Goal: Communication & Community: Connect with others

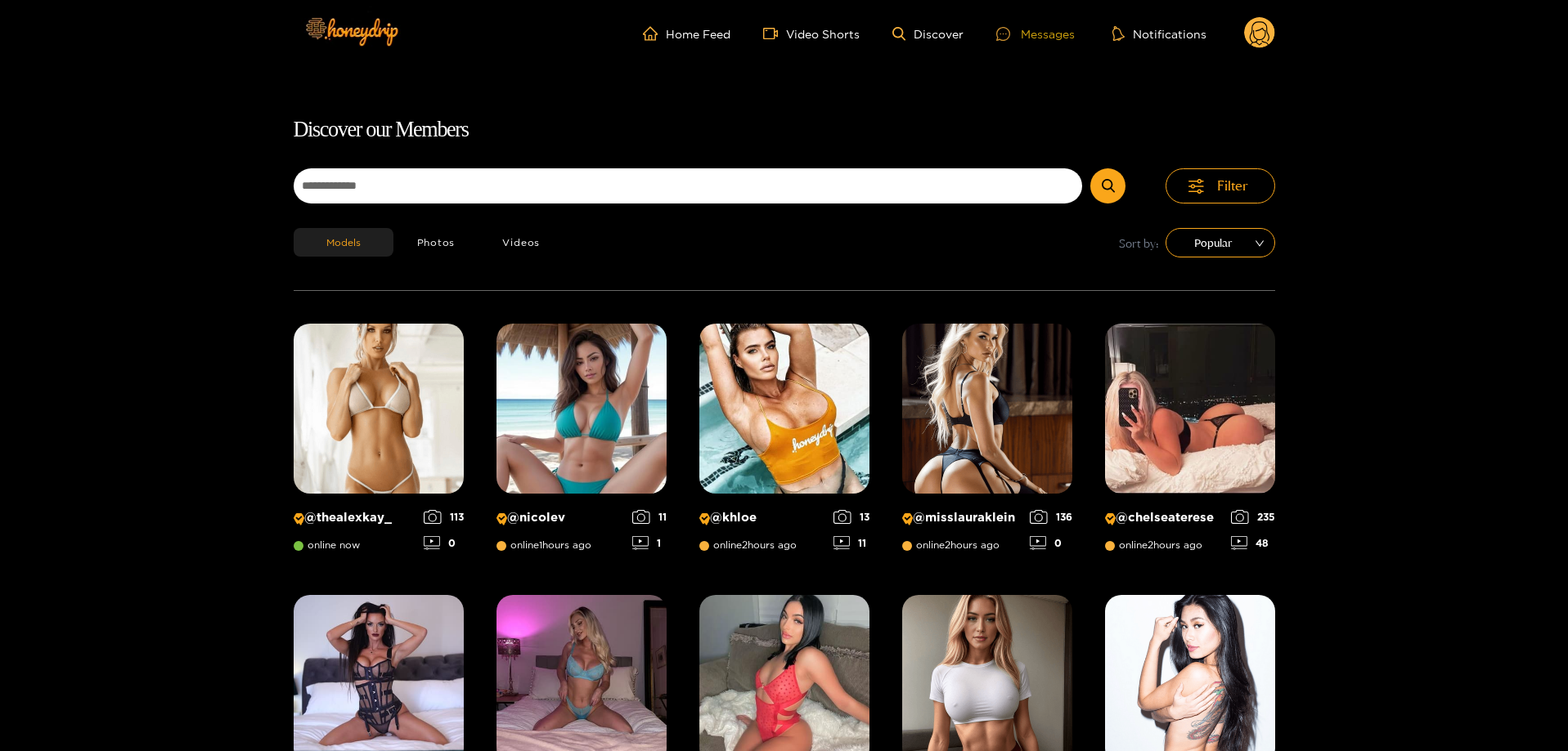
click at [1040, 29] on div "Messages" at bounding box center [1035, 34] width 79 height 19
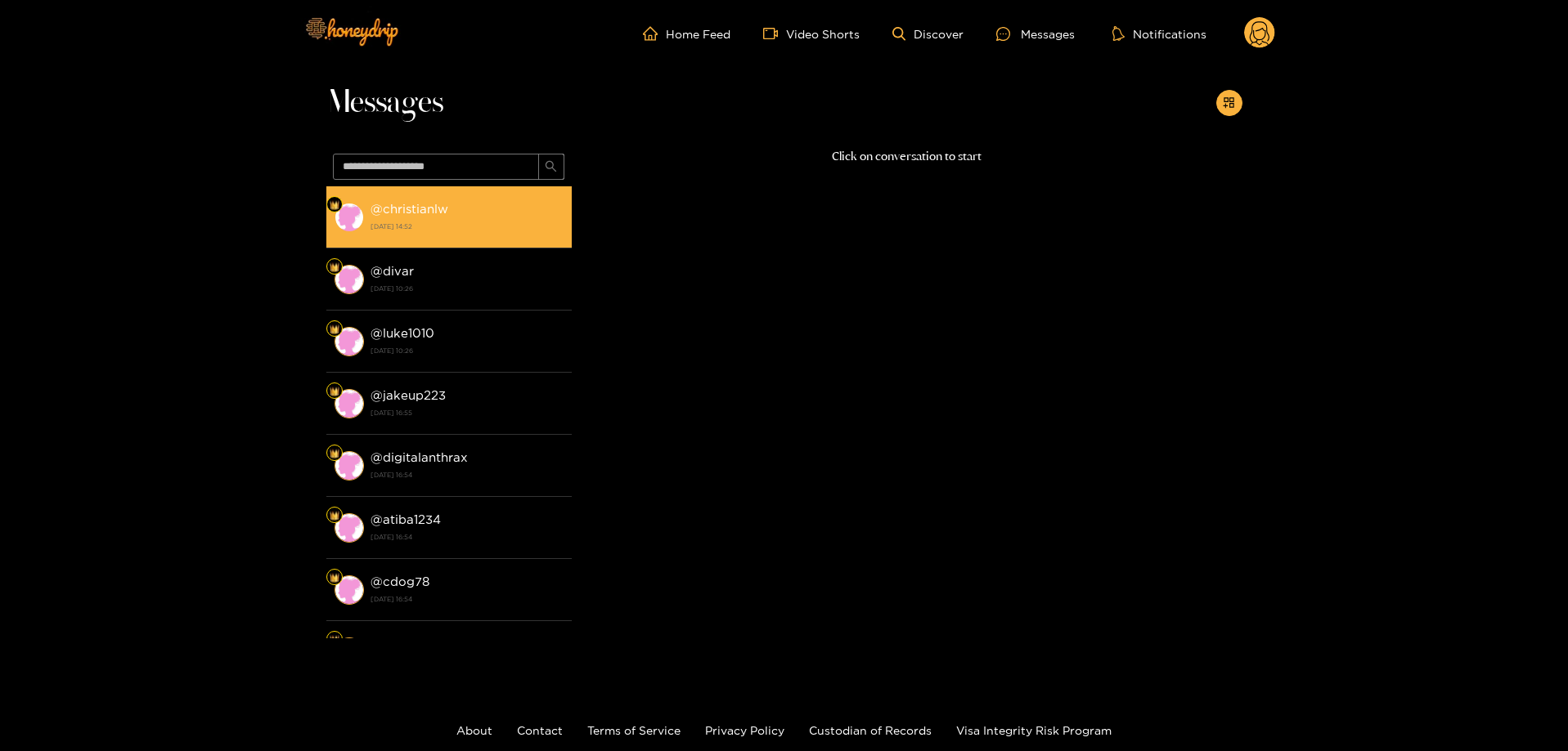
click at [457, 204] on div "@ christianlw [DATE] 14:52" at bounding box center [466, 217] width 193 height 37
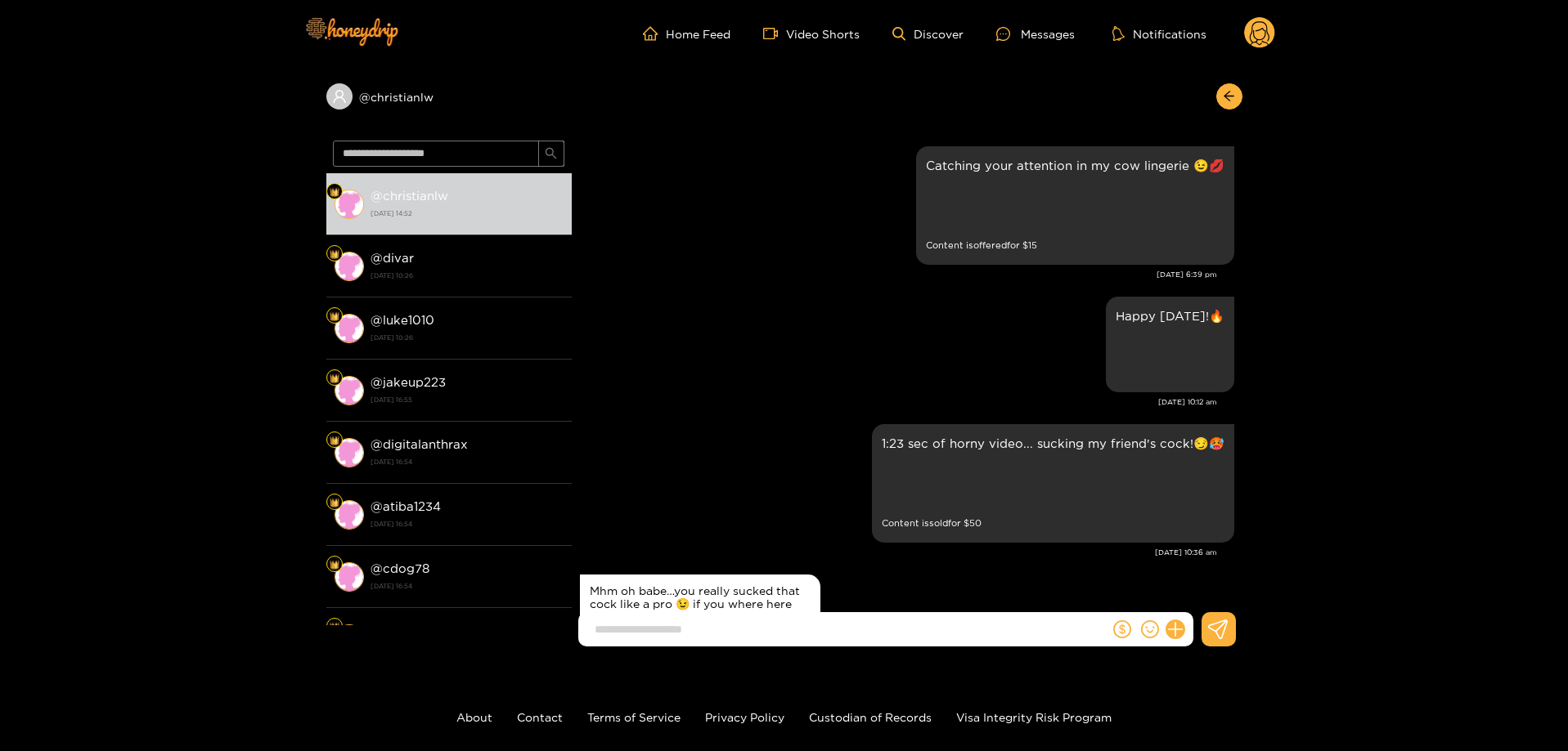
scroll to position [2490, 0]
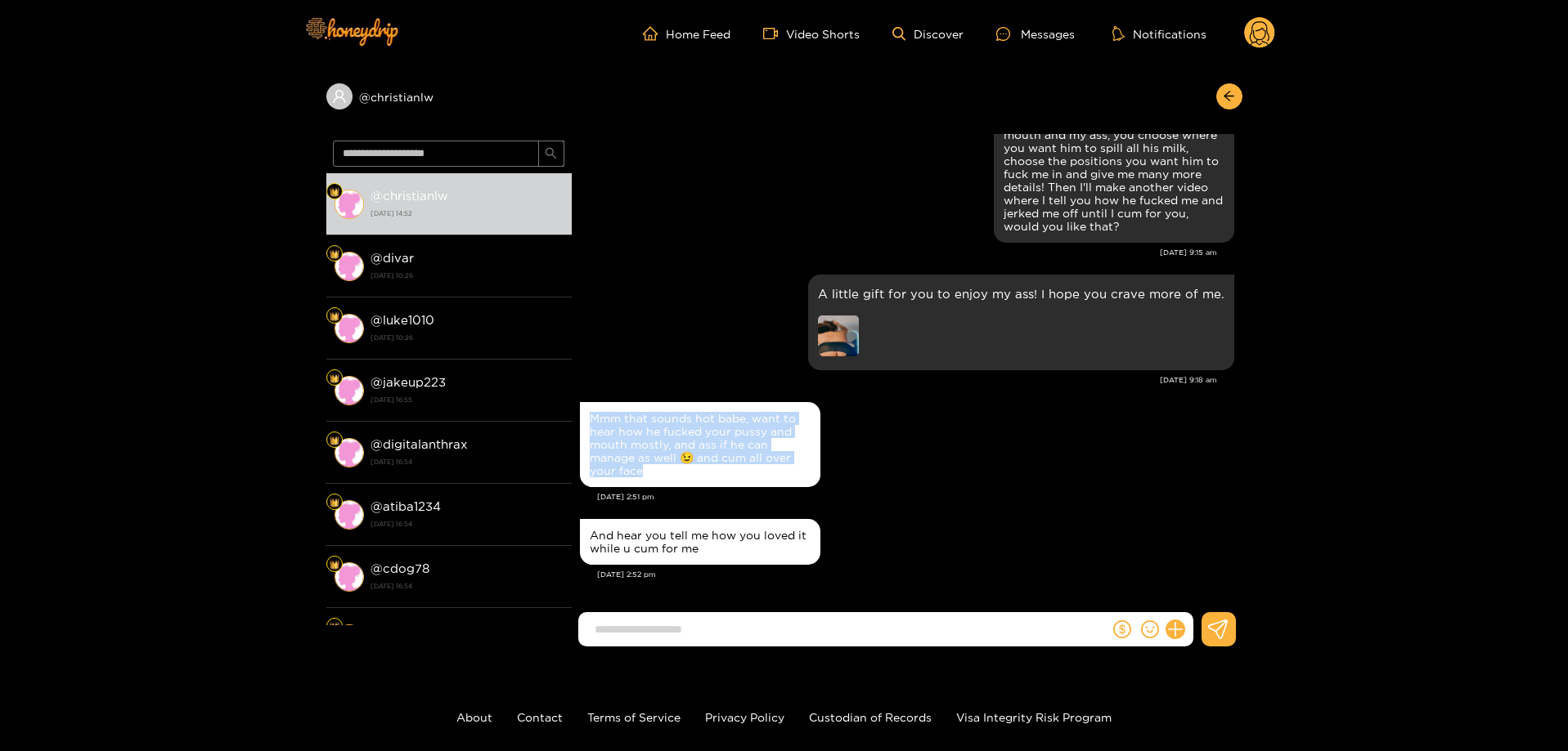
drag, startPoint x: 658, startPoint y: 468, endPoint x: 588, endPoint y: 410, distance: 90.9
click at [588, 410] on div "Mmm that sounds hot babe, want to hear how he fucked your pussy and mouth mostl…" at bounding box center [700, 444] width 240 height 85
copy div "Mmm that sounds hot babe, want to hear how he fucked your pussy and mouth mostl…"
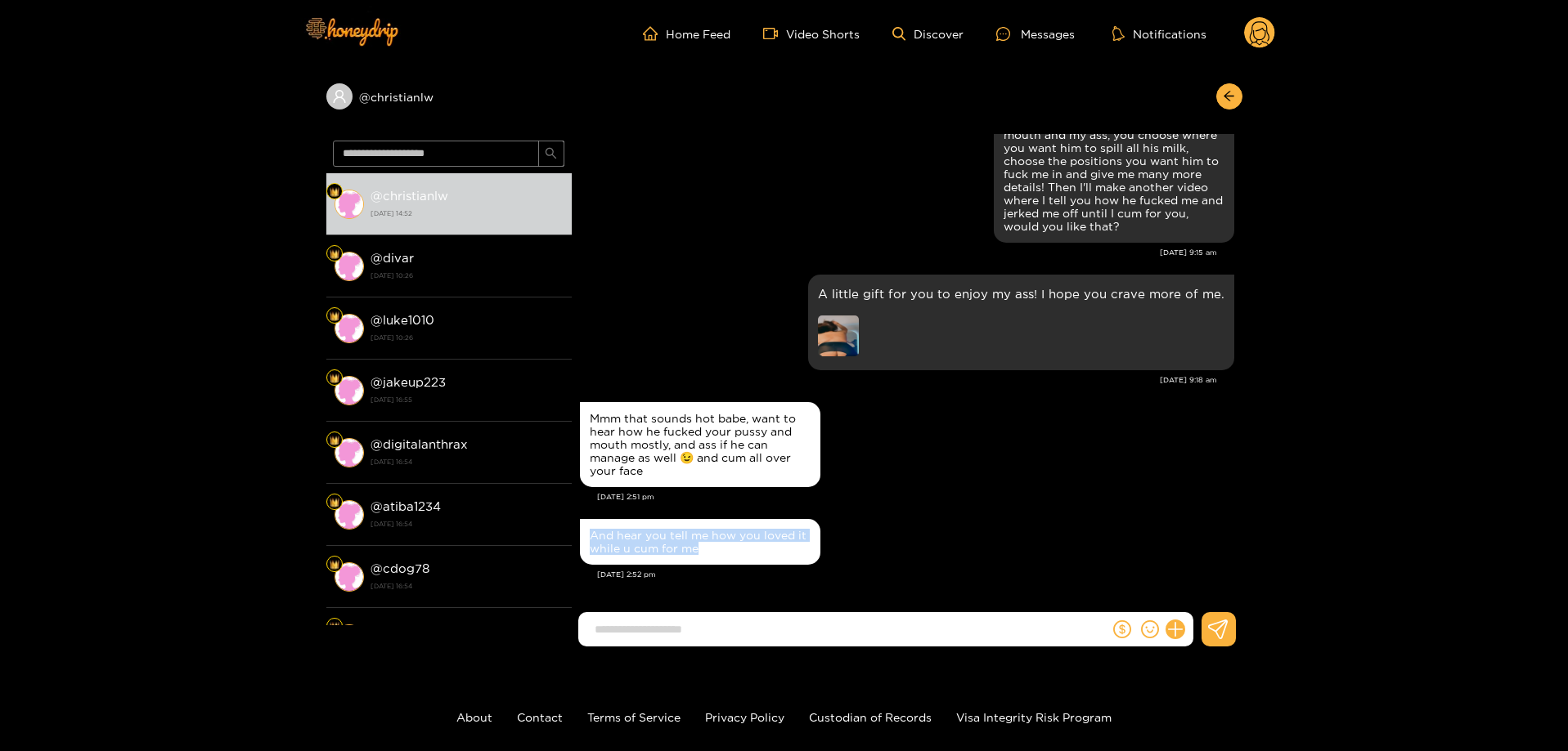
drag, startPoint x: 711, startPoint y: 546, endPoint x: 608, endPoint y: 531, distance: 104.1
click at [593, 533] on div "And hear you tell me how you loved it while u cum for me" at bounding box center [700, 542] width 221 height 26
copy div "And hear you tell me how you loved it while u cum for me"
click at [732, 651] on div at bounding box center [907, 636] width 671 height 48
click at [737, 641] on input at bounding box center [848, 630] width 523 height 27
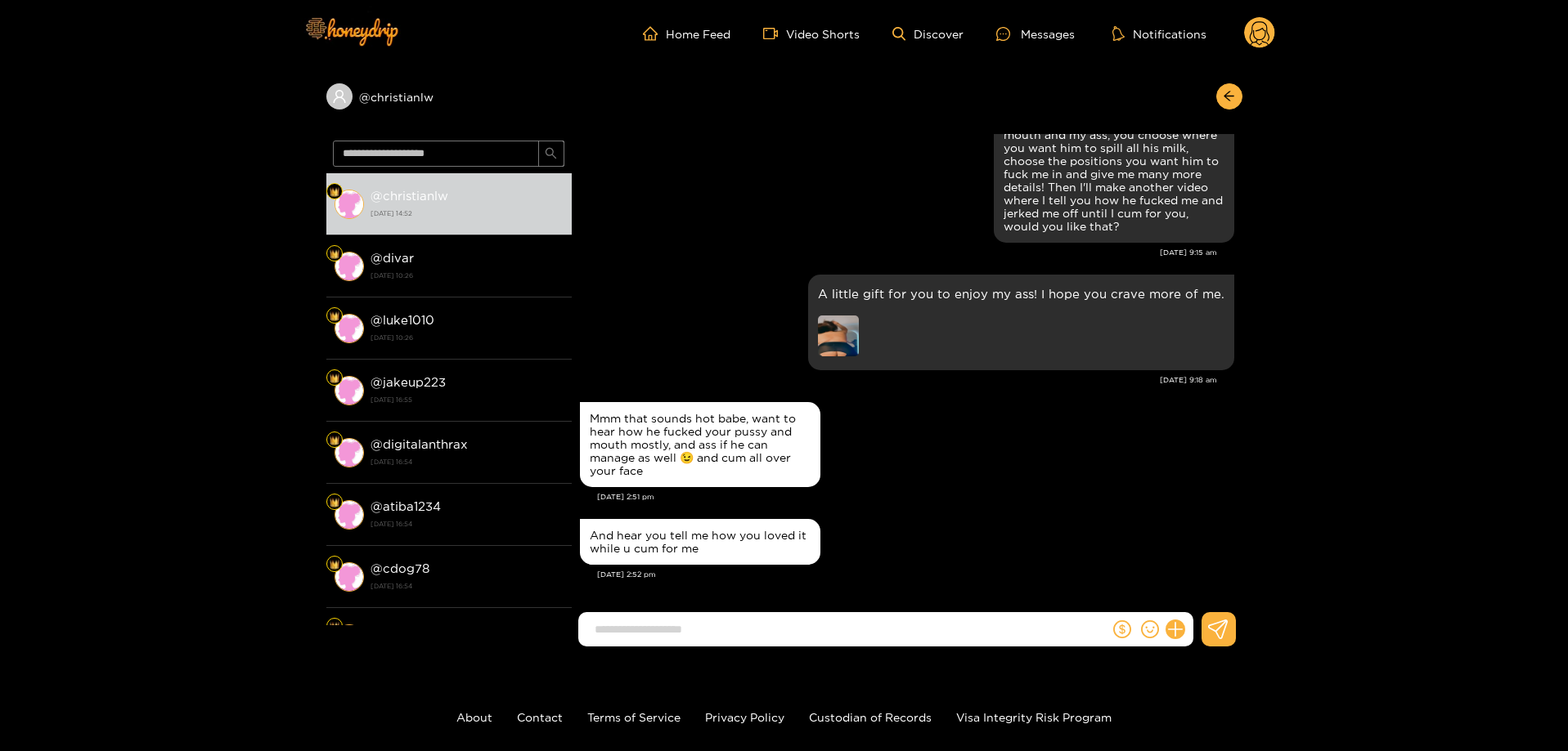
paste input "**********"
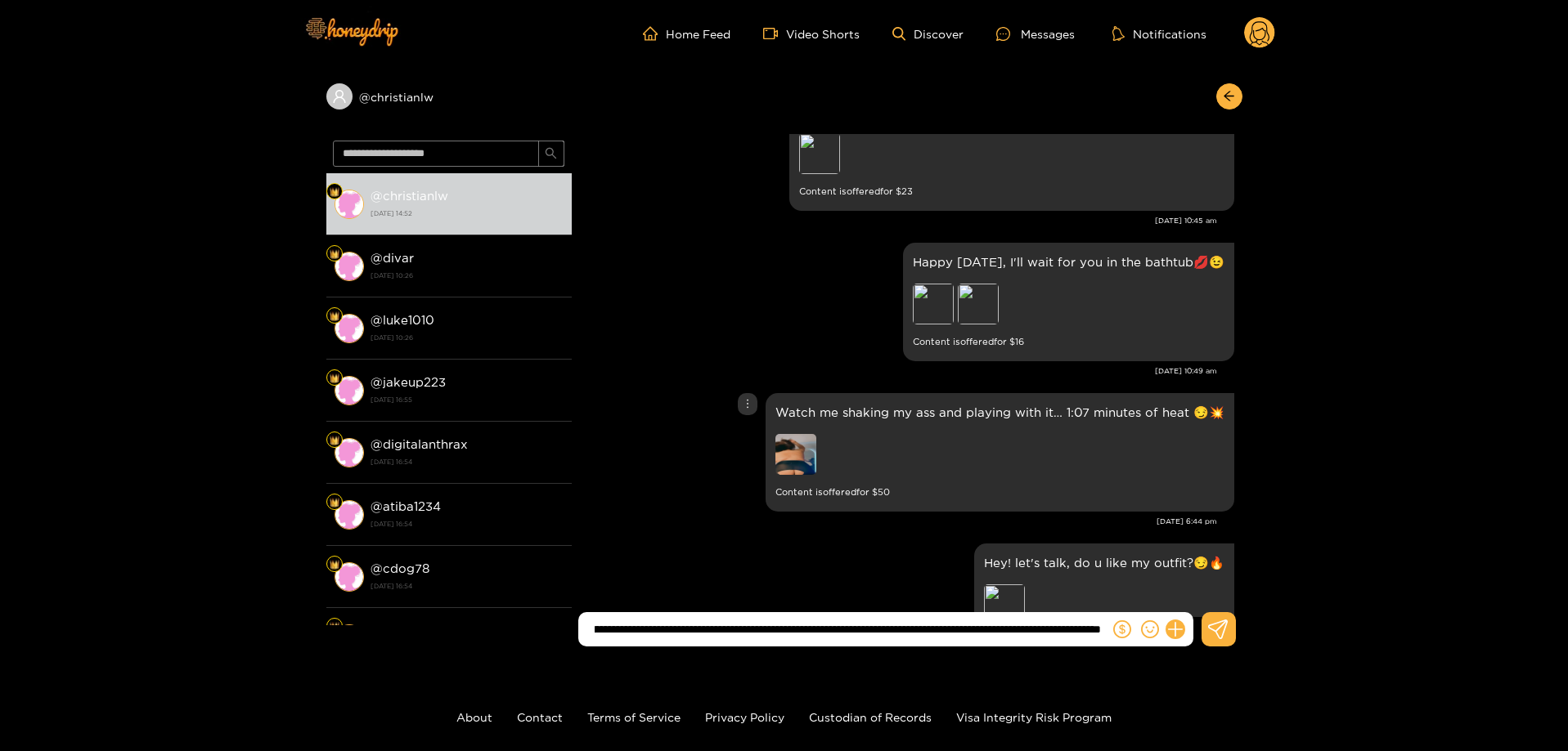
scroll to position [3231, 0]
type input "**********"
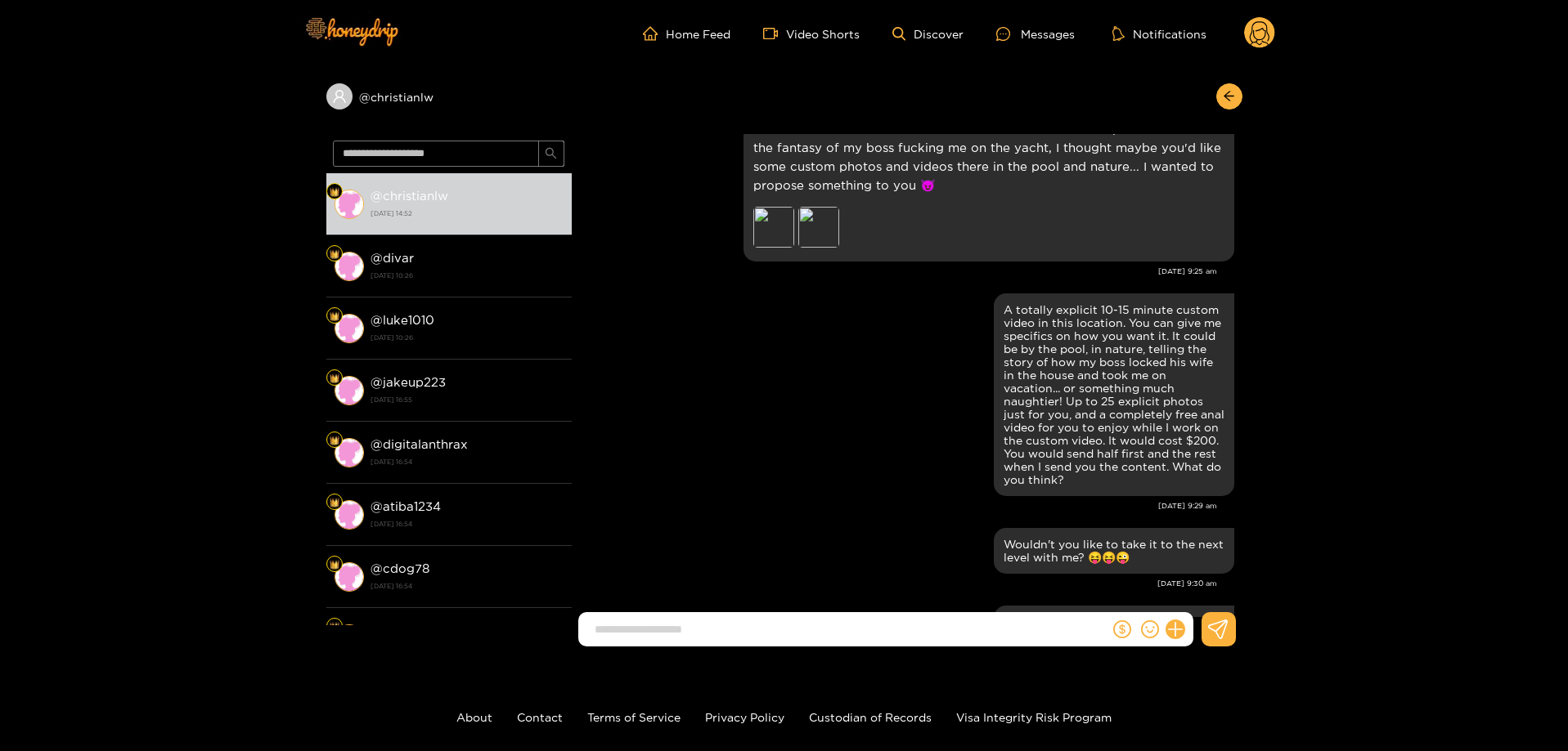
scroll to position [2472, 0]
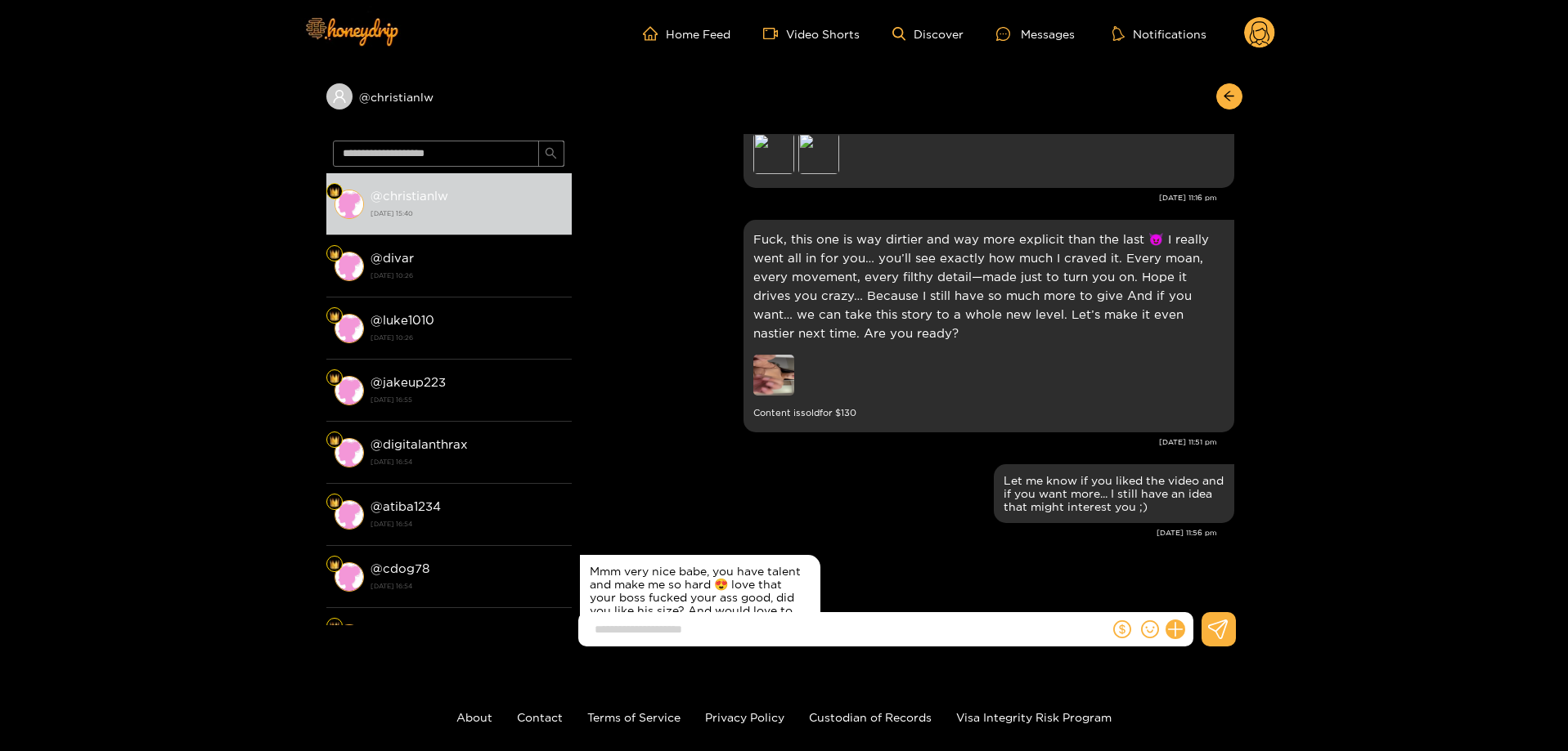
paste input "**********"
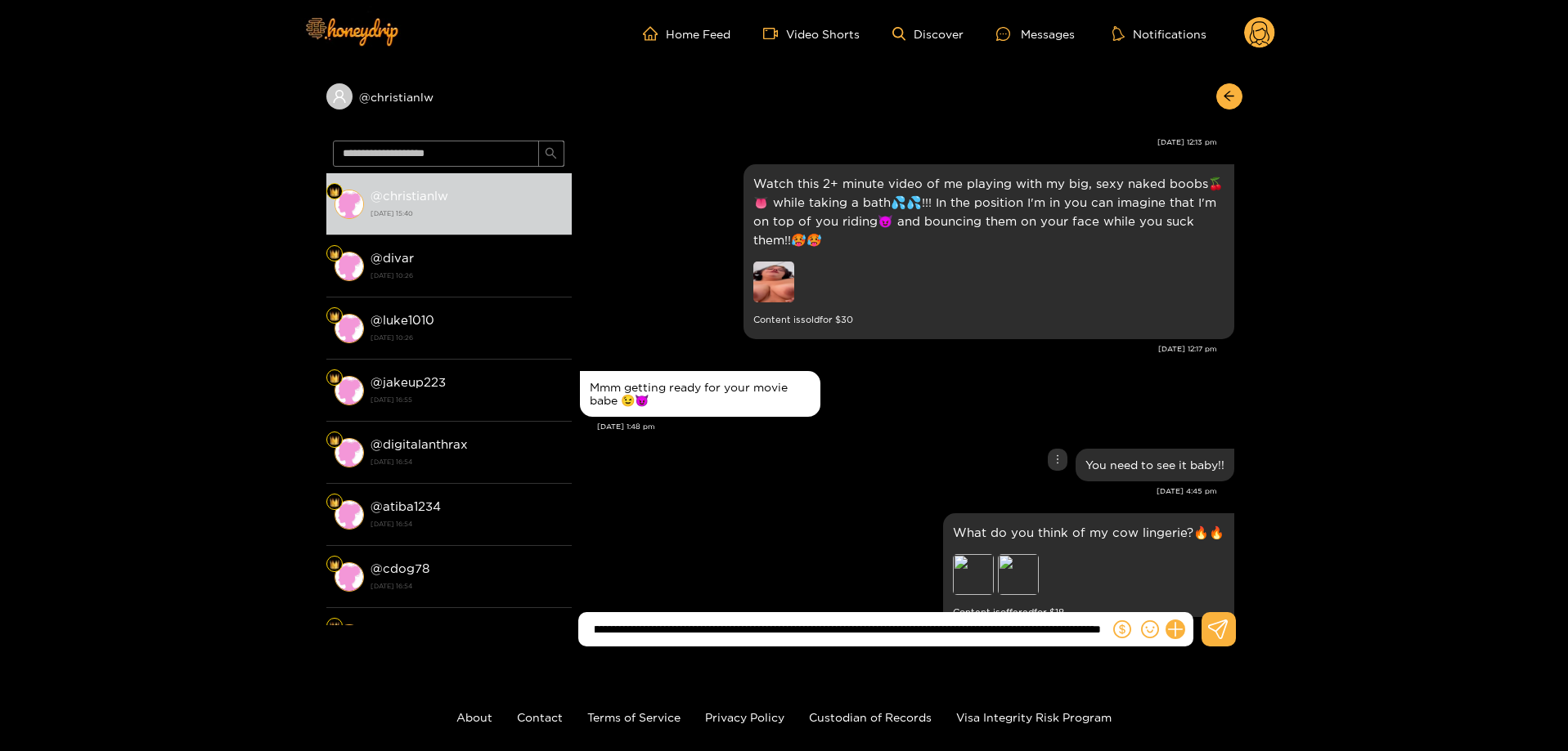
scroll to position [0, 478]
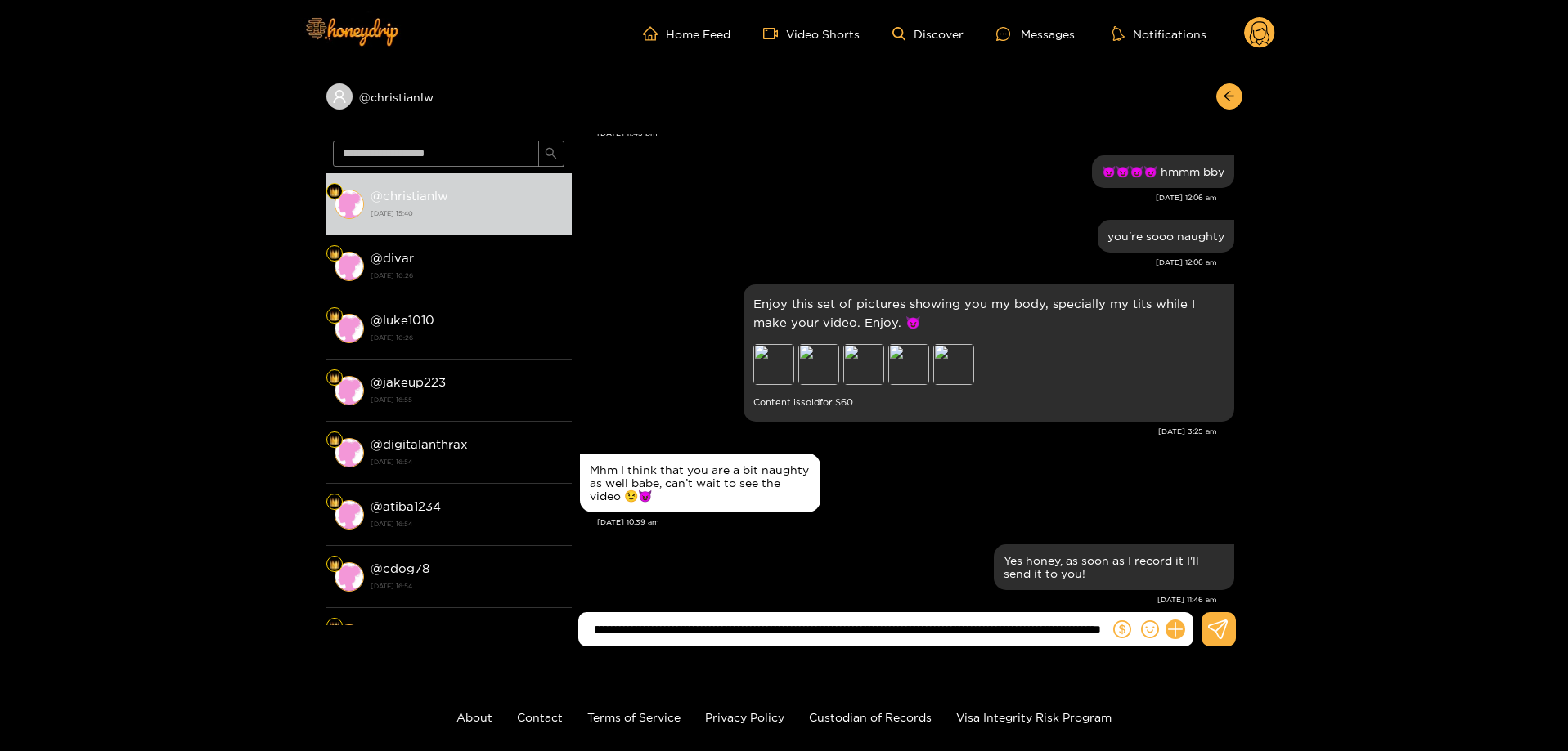
type input "**********"
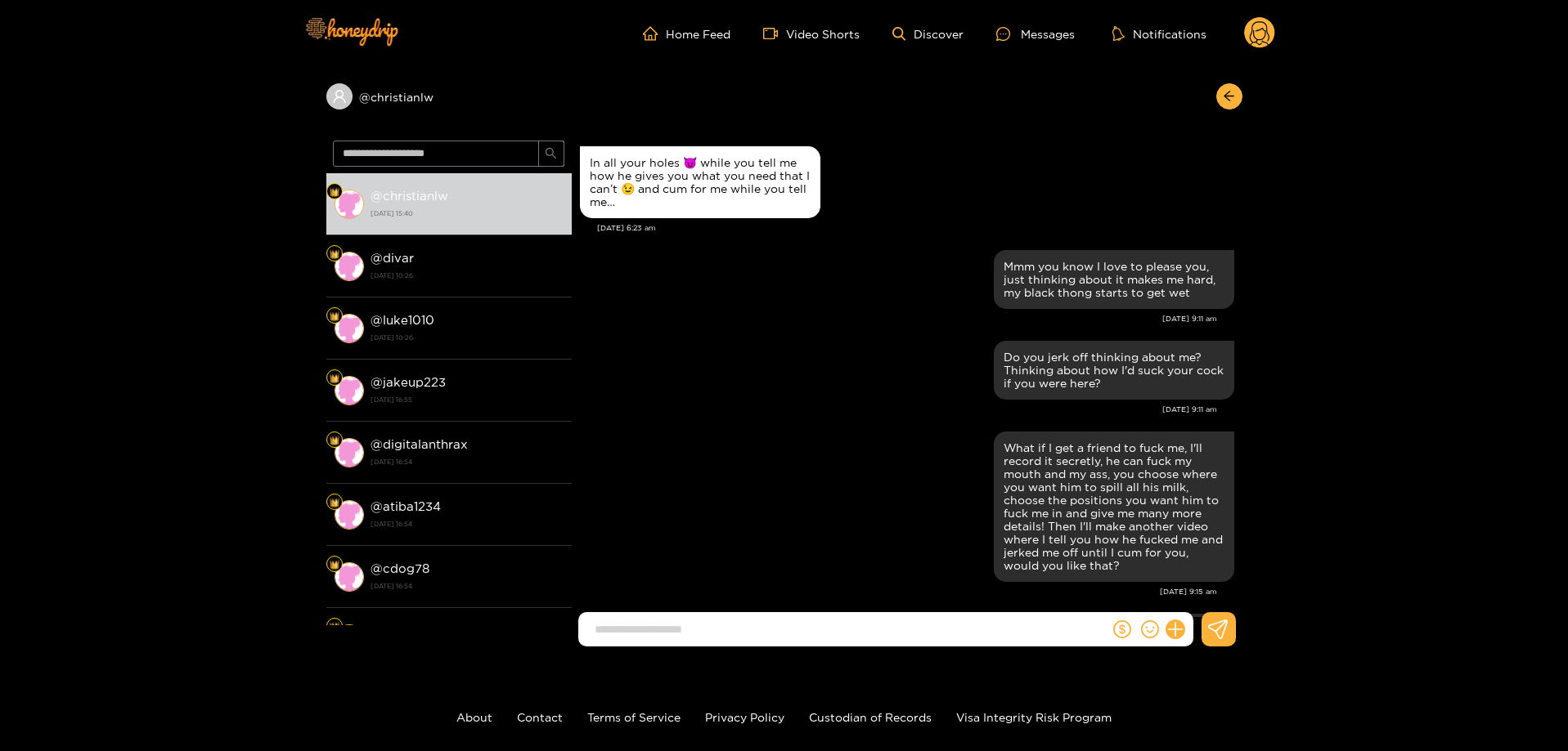
scroll to position [16565, 0]
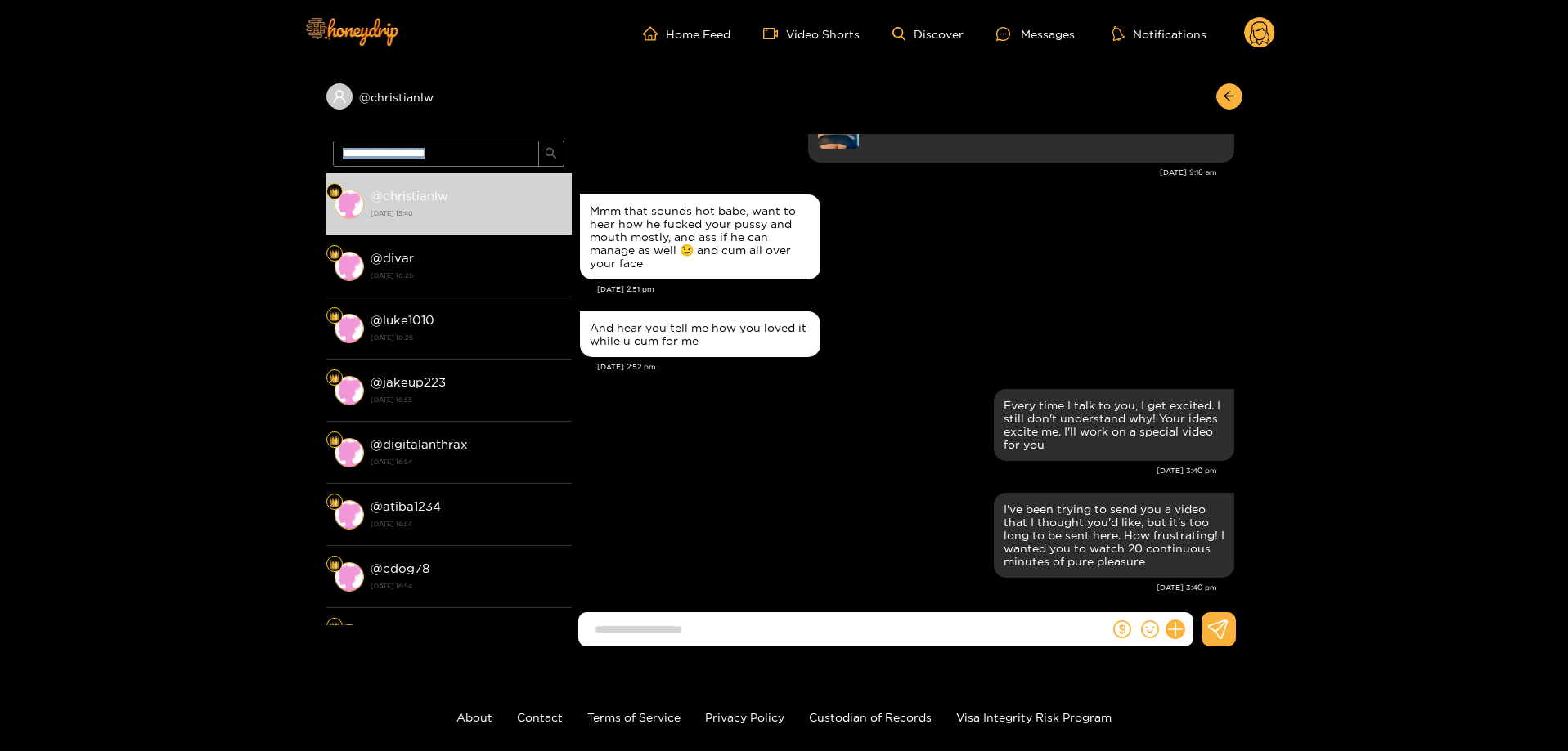
drag, startPoint x: 81, startPoint y: 175, endPoint x: 88, endPoint y: 161, distance: 15.7
click at [80, 170] on div "@ christianlw @ christianlw [DATE] 15:40 @ divar [DATE] 10:26 @ luke1010 [DATE]…" at bounding box center [784, 363] width 1568 height 593
click at [58, 177] on div "@ christianlw @ christianlw [DATE] 15:40 @ divar [DATE] 10:26 @ luke1010 [DATE]…" at bounding box center [784, 363] width 1568 height 593
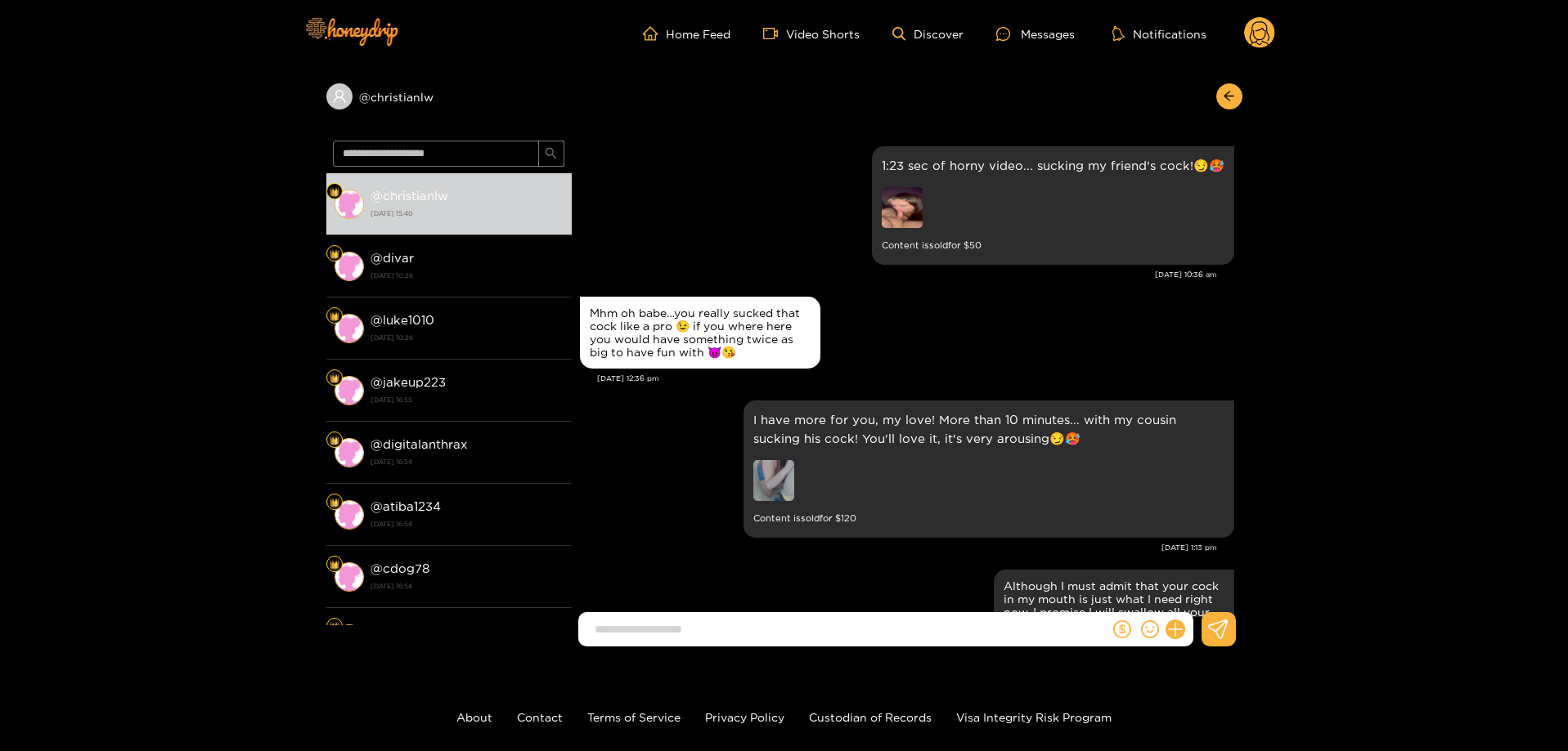
scroll to position [2433, 0]
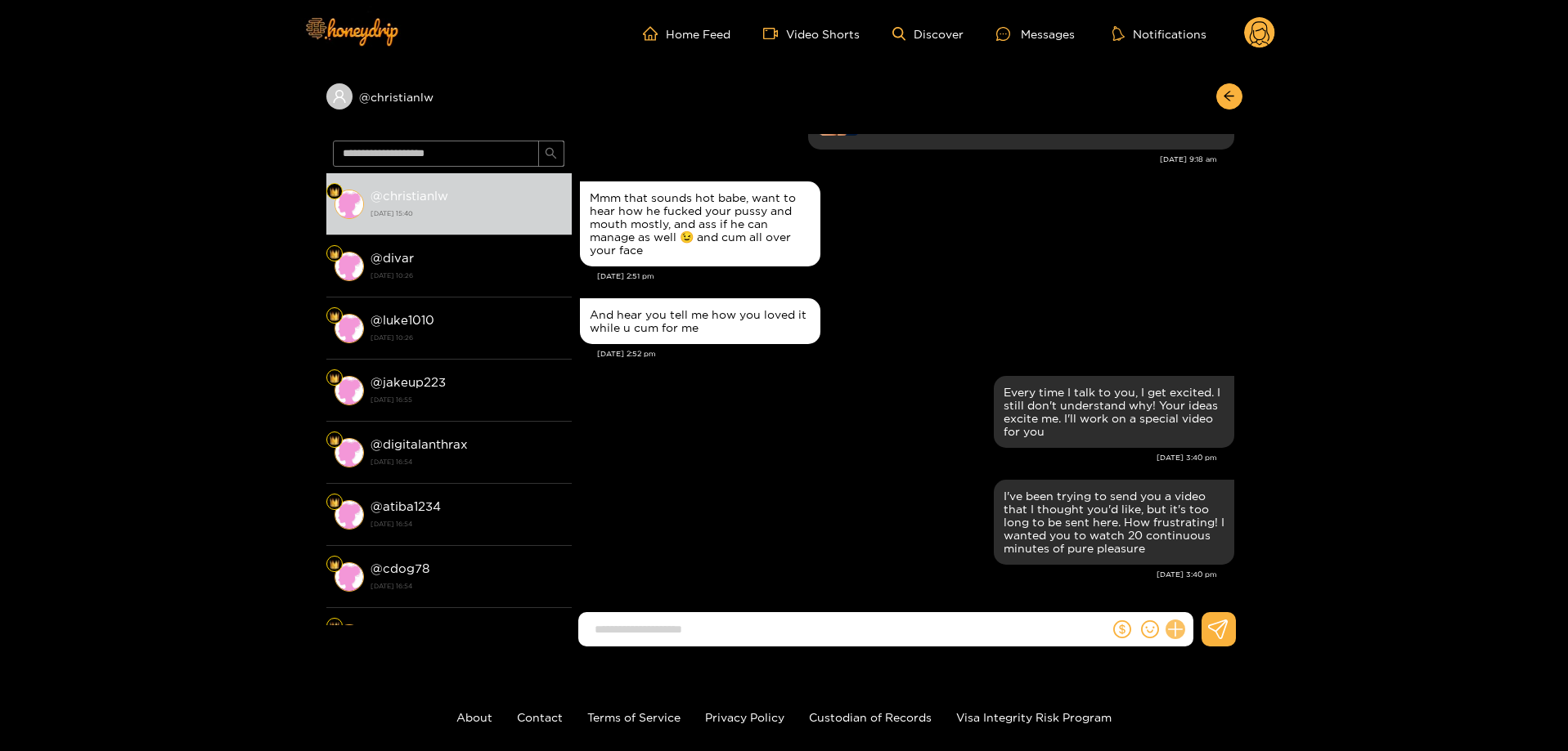
click at [1177, 619] on button at bounding box center [1175, 629] width 27 height 27
click at [1195, 593] on button at bounding box center [1205, 590] width 58 height 37
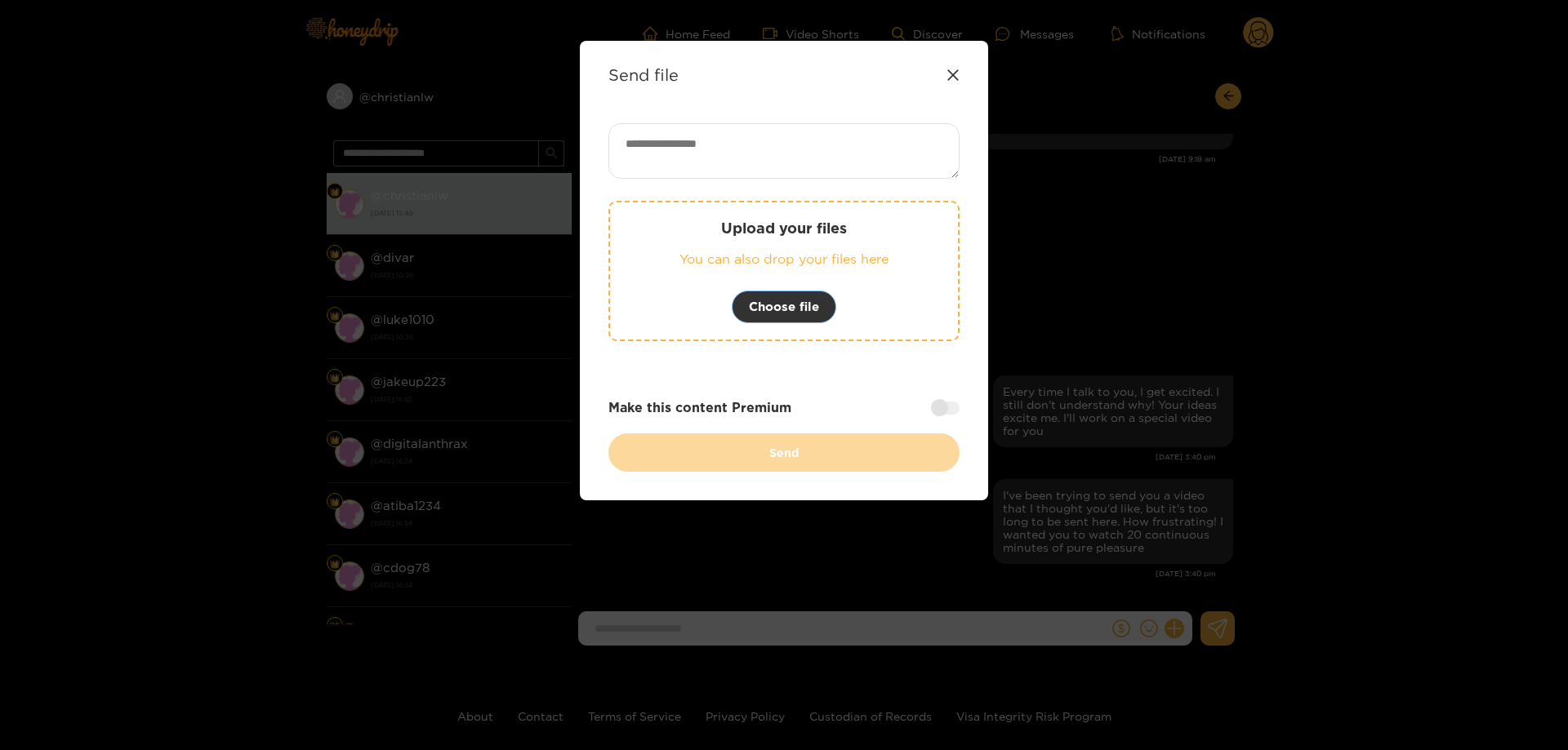
click at [768, 302] on span "Choose file" at bounding box center [784, 307] width 70 height 19
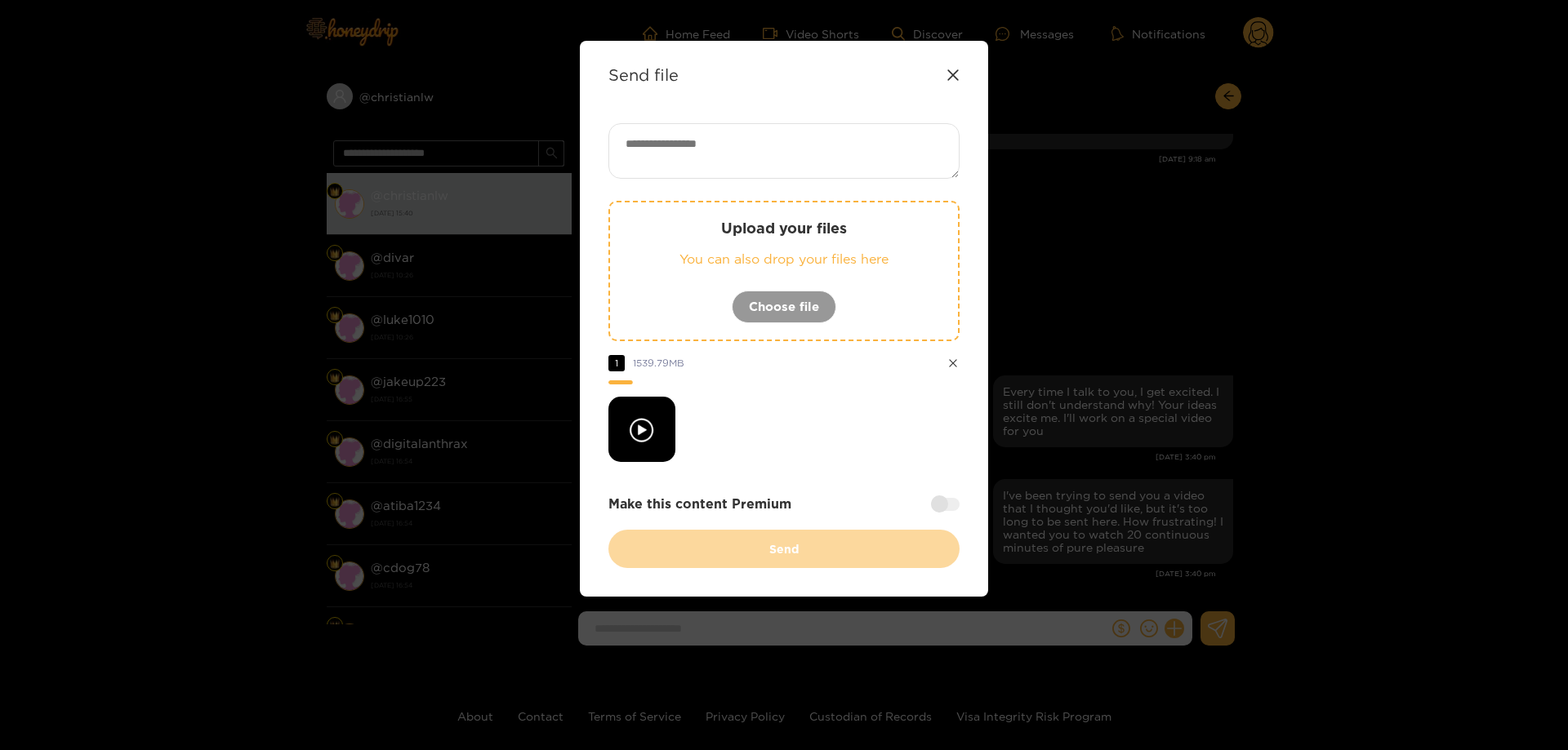
click at [637, 426] on div at bounding box center [642, 430] width 67 height 66
click at [951, 82] on div "Send file" at bounding box center [784, 75] width 351 height 19
click at [953, 78] on icon at bounding box center [953, 75] width 13 height 13
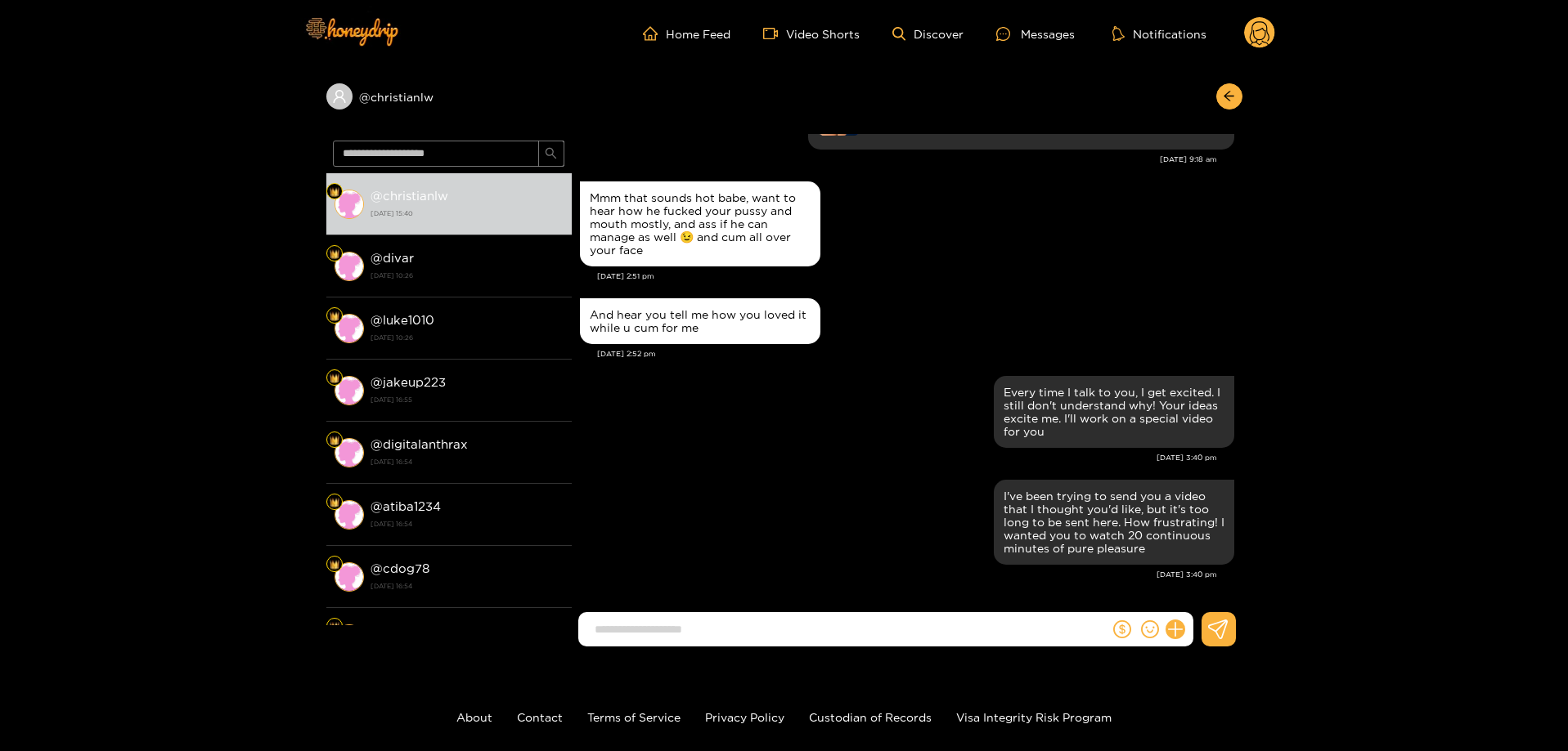
click at [1183, 637] on div at bounding box center [1150, 629] width 83 height 35
click at [1178, 628] on icon at bounding box center [1174, 629] width 19 height 19
click at [1192, 591] on button at bounding box center [1205, 590] width 58 height 37
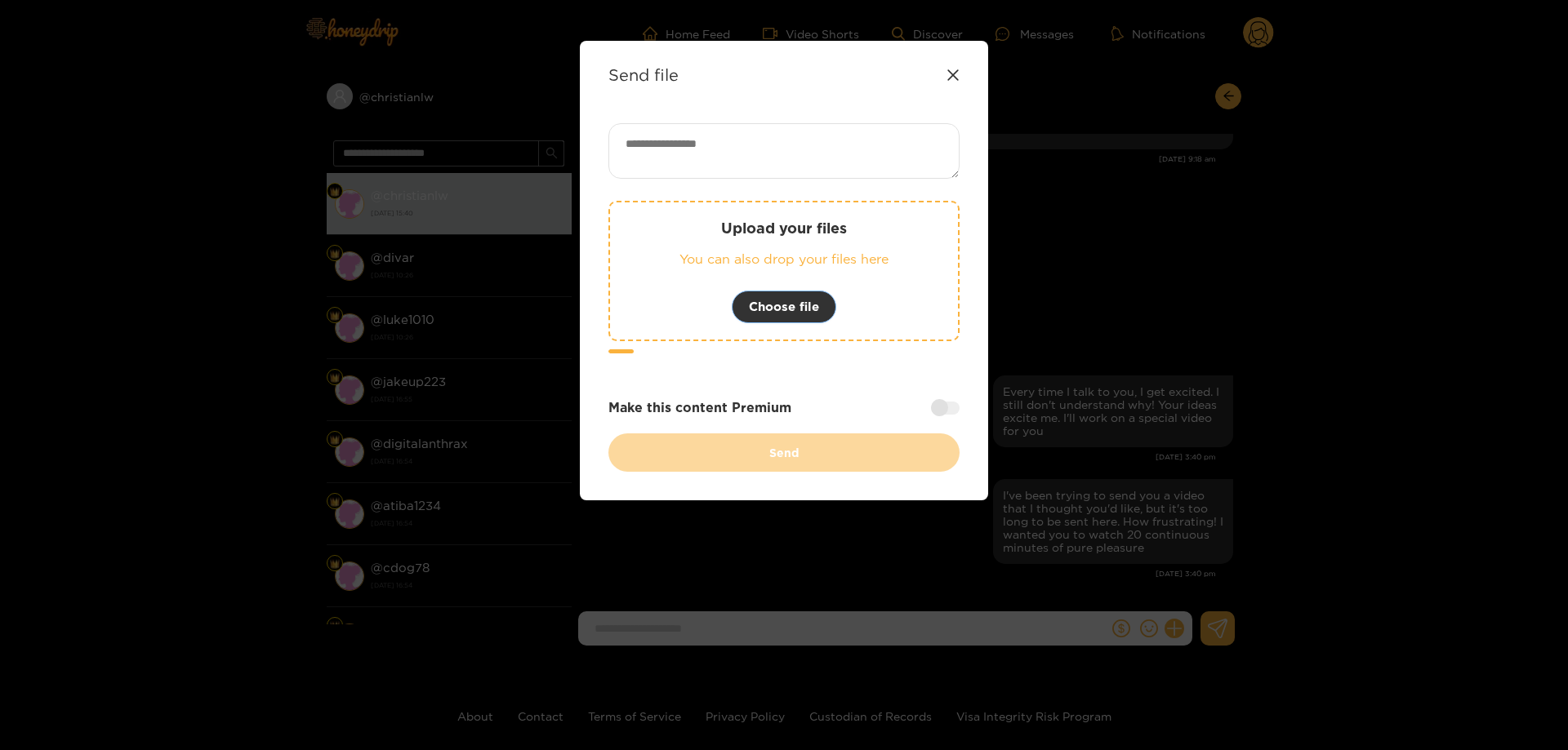
click at [761, 311] on span "Choose file" at bounding box center [784, 307] width 70 height 19
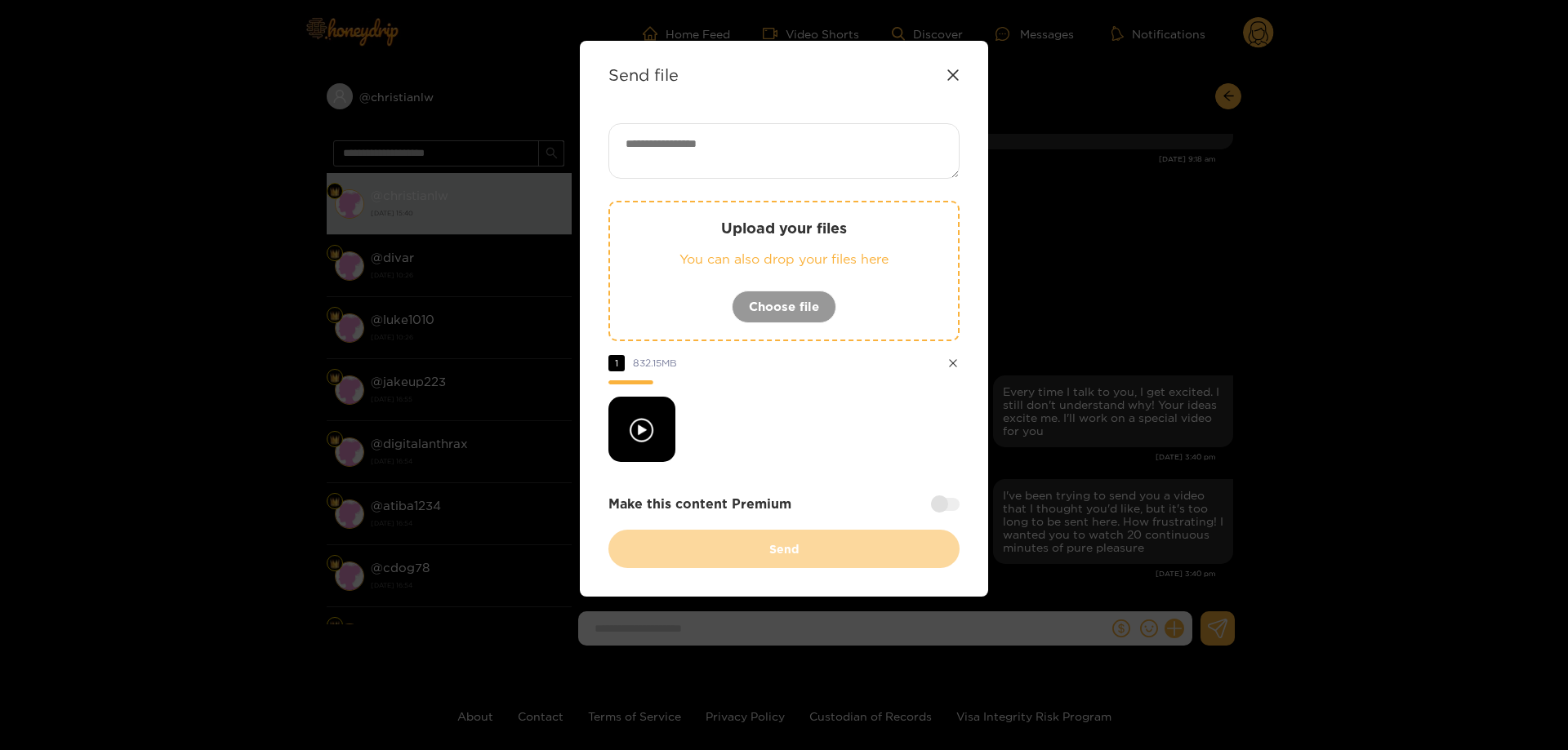
click at [938, 502] on div at bounding box center [945, 505] width 28 height 13
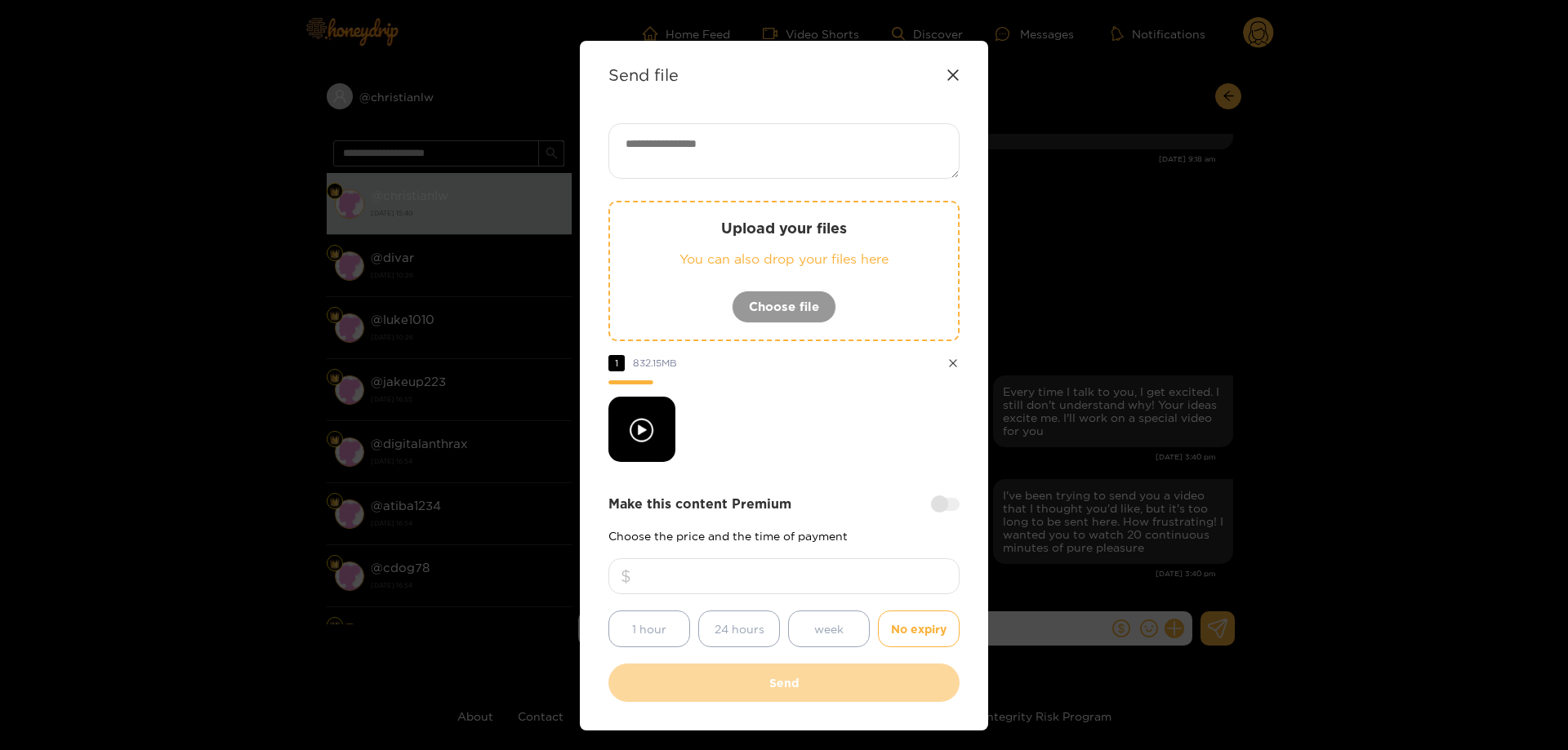
click at [888, 585] on input "number" at bounding box center [784, 576] width 351 height 36
type input "***"
click at [849, 435] on div at bounding box center [784, 430] width 351 height 66
click at [951, 74] on icon at bounding box center [953, 75] width 11 height 11
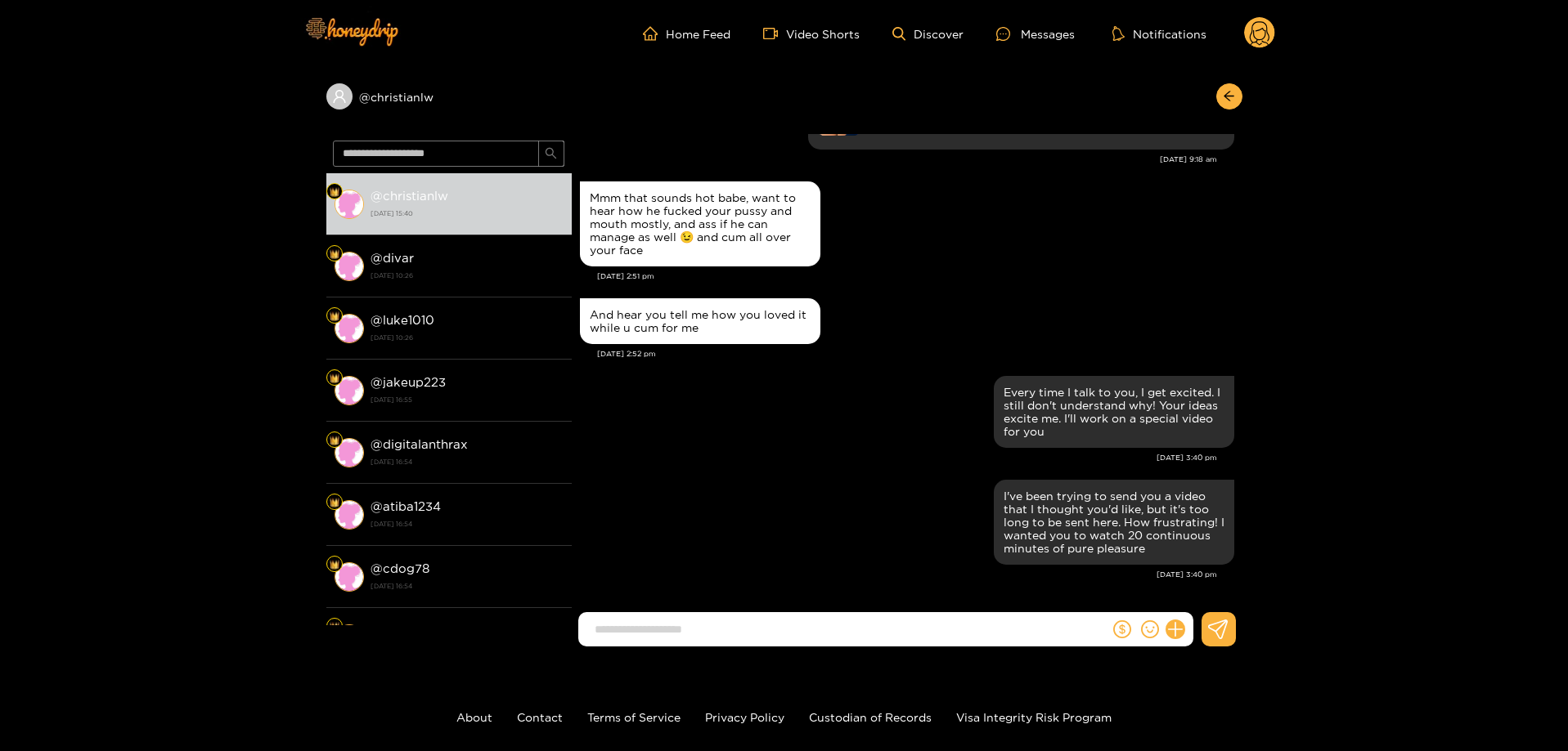
click at [100, 198] on div "@ christianlw @ christianlw 20 August 2025 15:40 @ divar 20 August 2025 10:26 @…" at bounding box center [784, 363] width 1568 height 593
click at [227, 446] on div "@ christianlw @ christianlw 20 August 2025 15:40 @ divar 20 August 2025 10:26 @…" at bounding box center [784, 363] width 1568 height 593
click at [1258, 30] on g at bounding box center [1259, 34] width 31 height 33
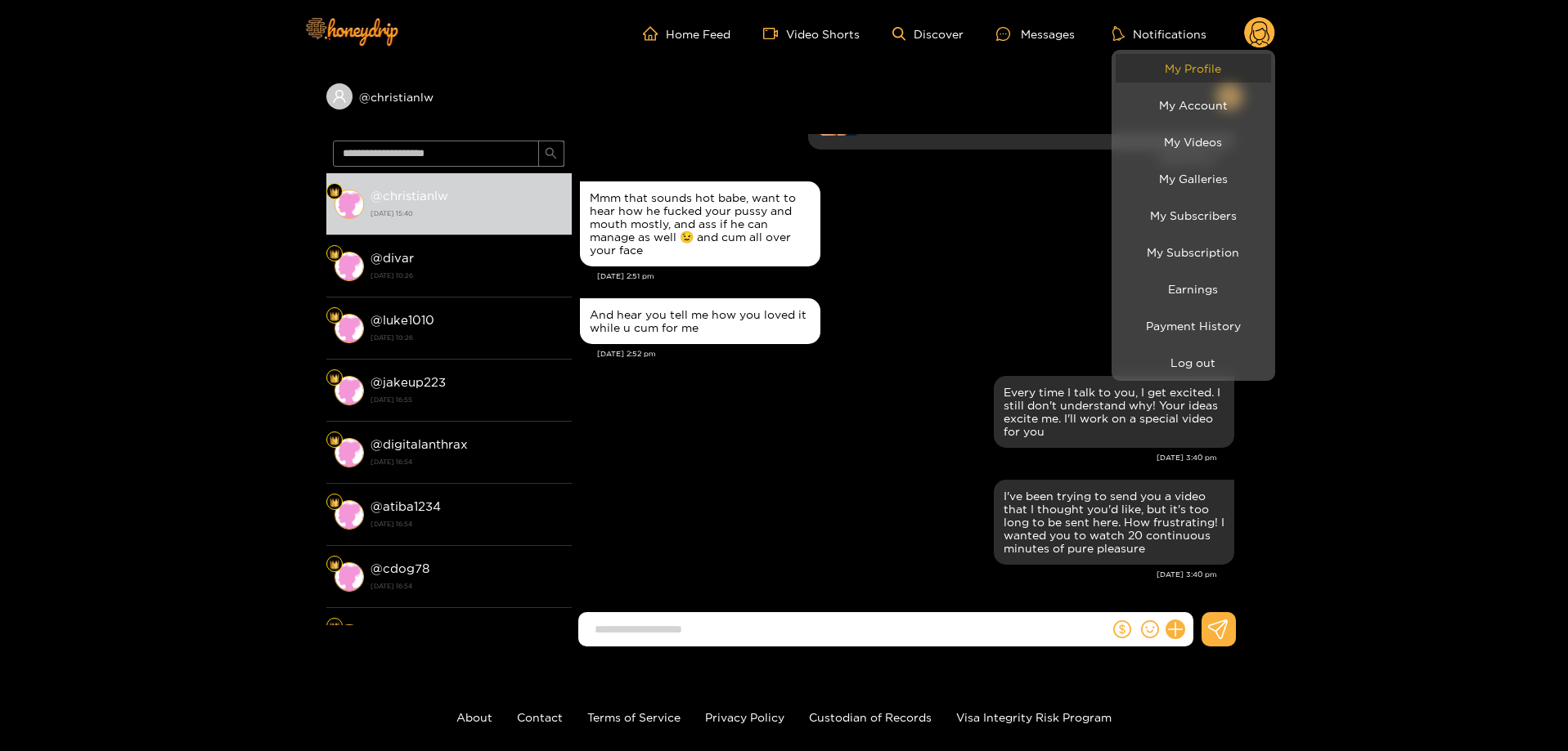
click at [1215, 74] on link "My Profile" at bounding box center [1193, 68] width 155 height 28
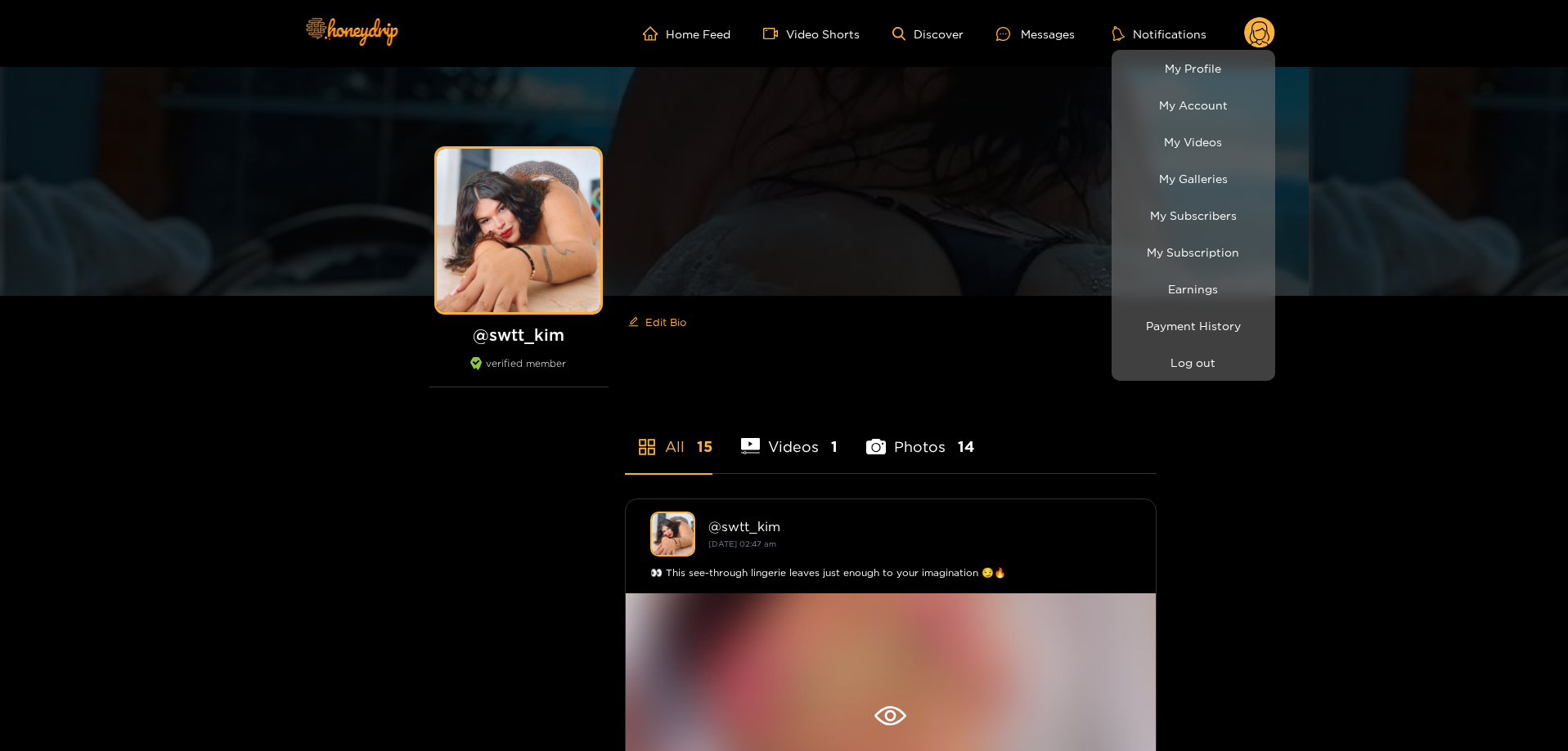
click at [802, 427] on div at bounding box center [784, 376] width 1568 height 751
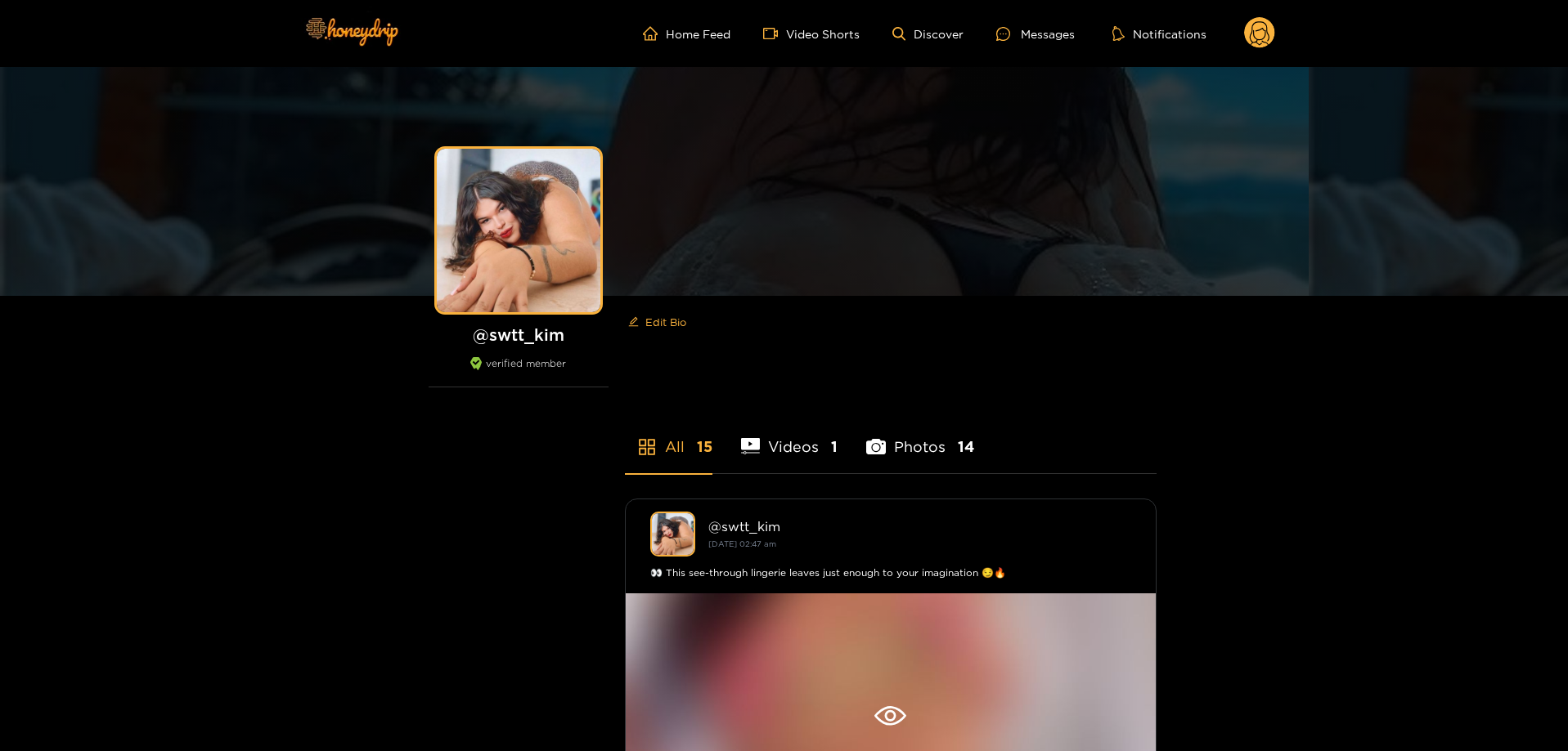
click at [800, 433] on li "Videos 1" at bounding box center [789, 437] width 98 height 74
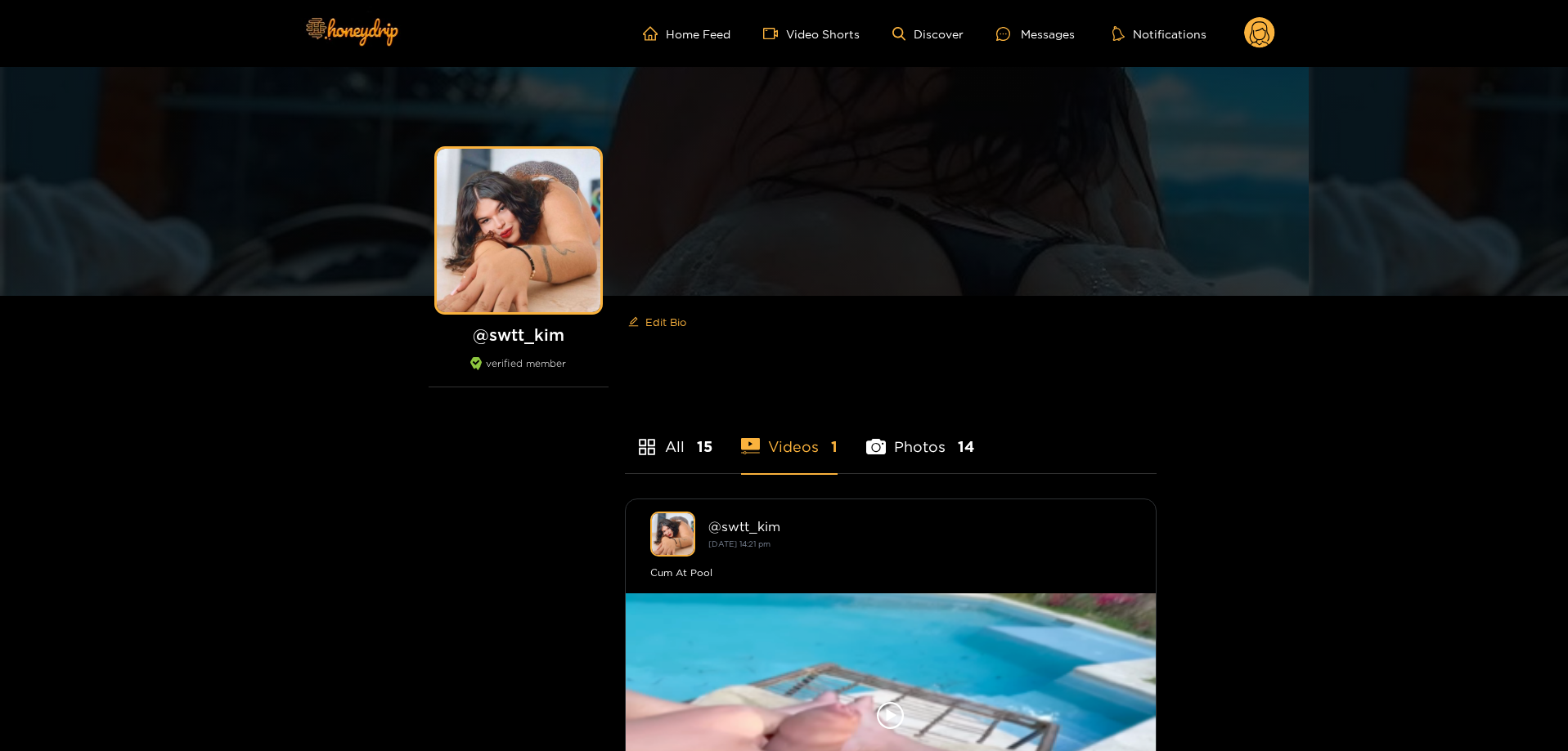
click at [1273, 31] on circle at bounding box center [1259, 33] width 31 height 31
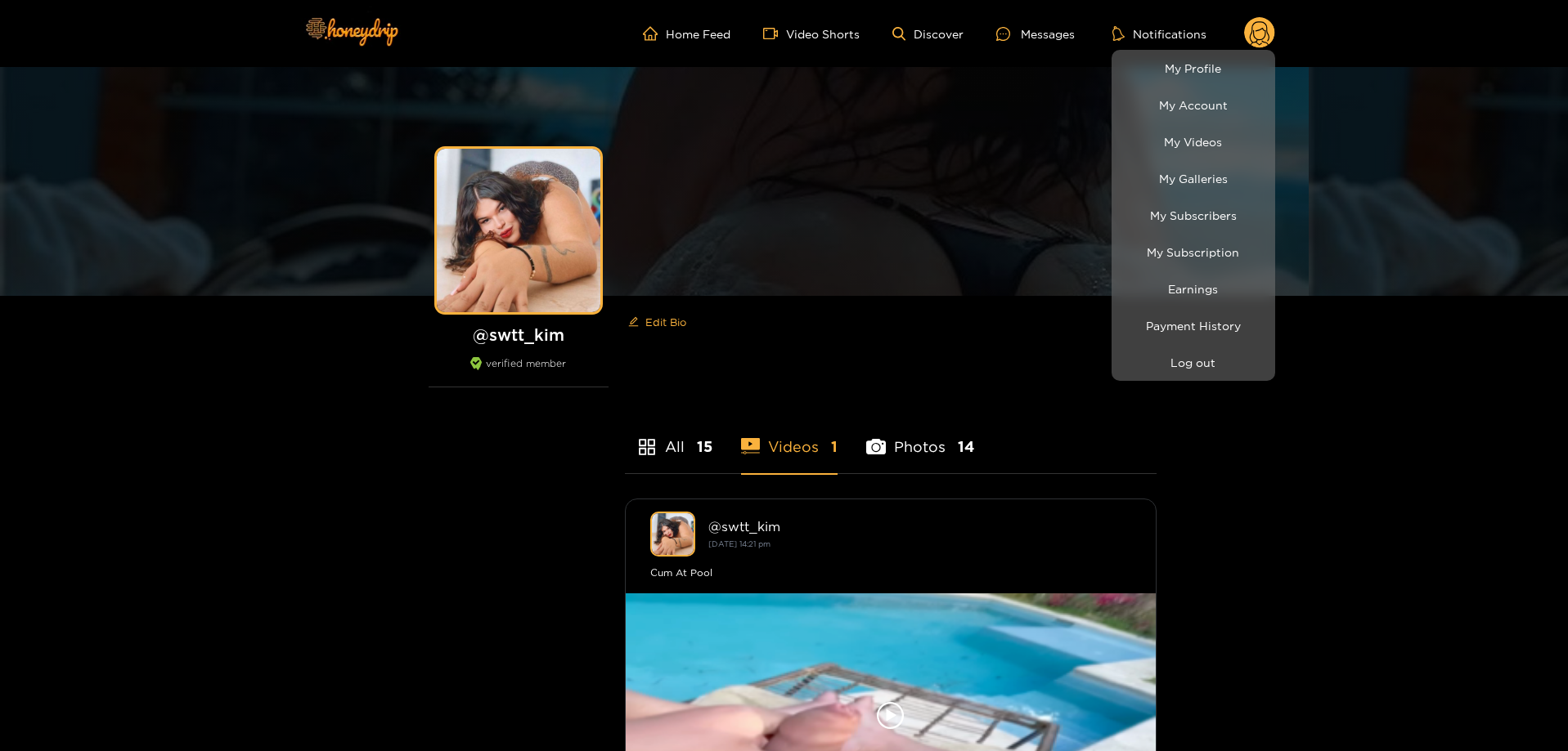
click at [665, 35] on div at bounding box center [784, 376] width 1568 height 751
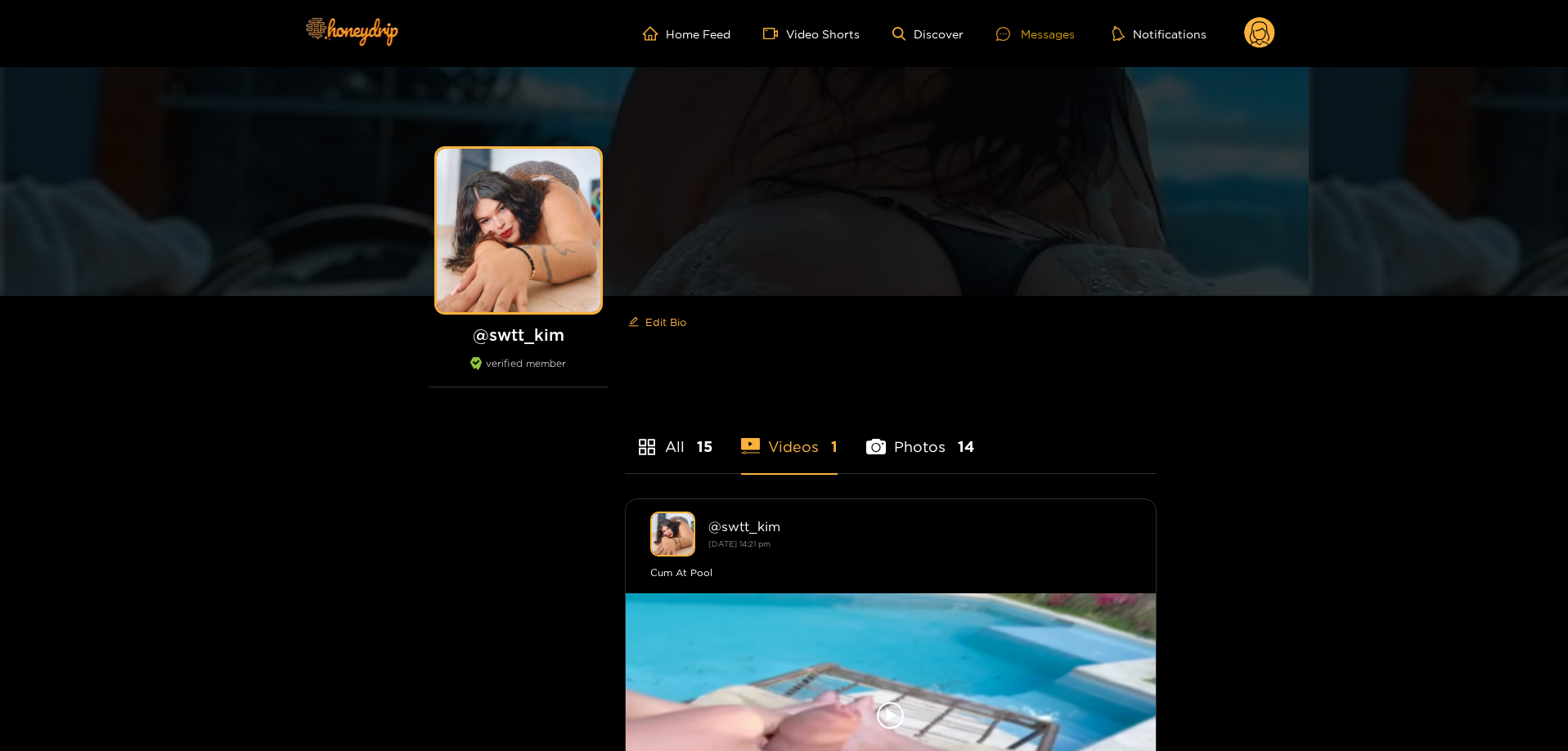
click at [1043, 42] on div "Messages" at bounding box center [1035, 34] width 79 height 19
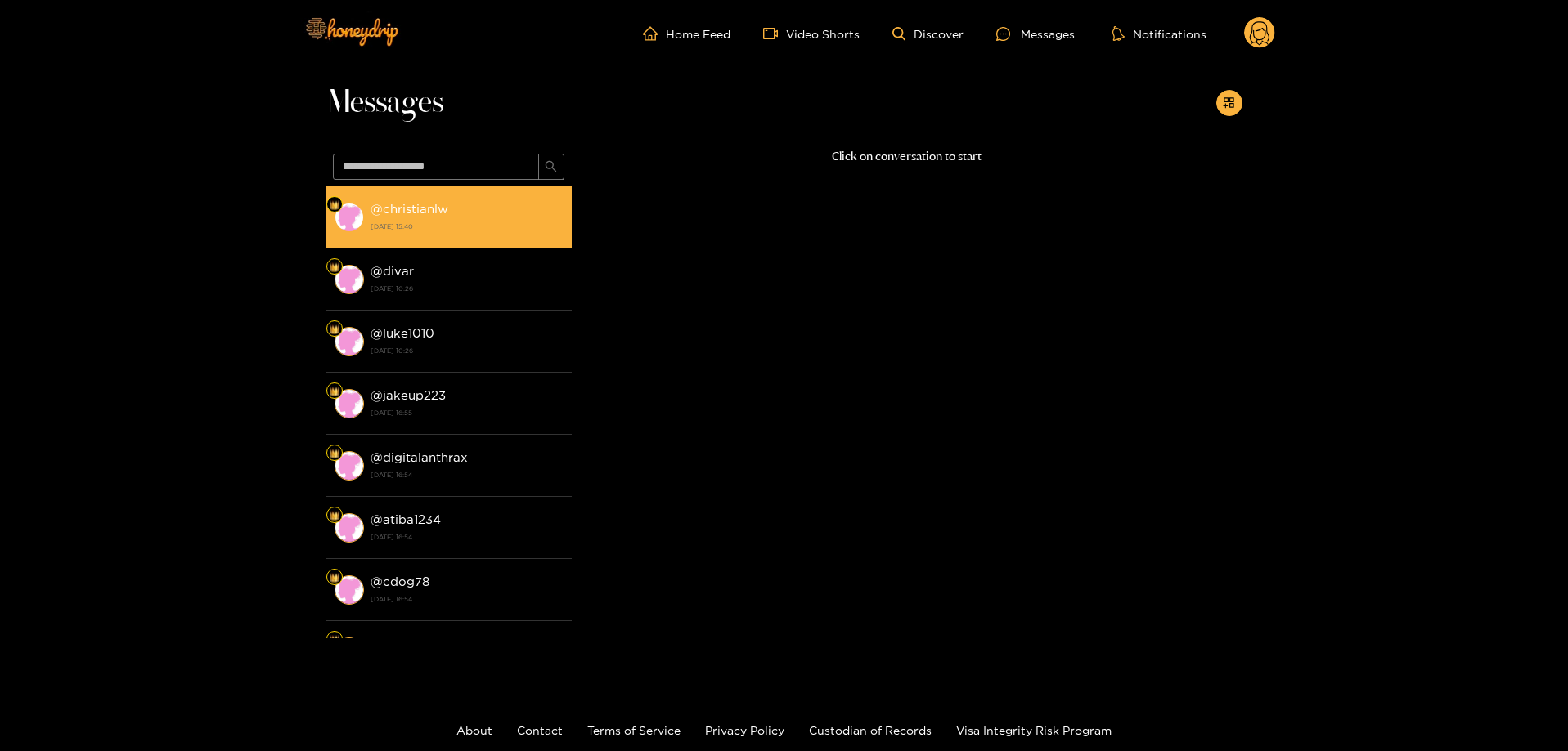
click at [455, 214] on div "@ christianlw 20 August 2025 15:40" at bounding box center [466, 217] width 193 height 37
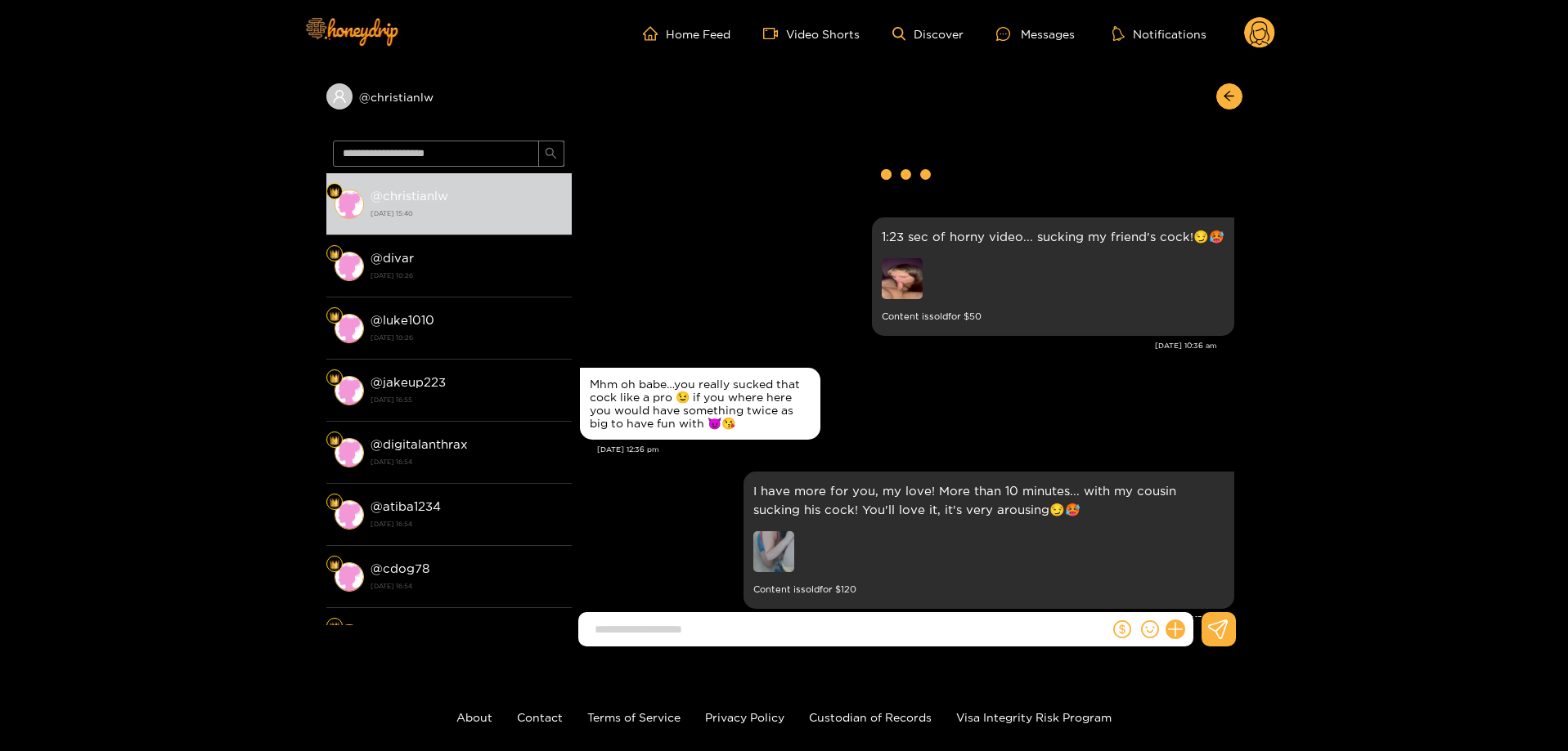
scroll to position [2433, 0]
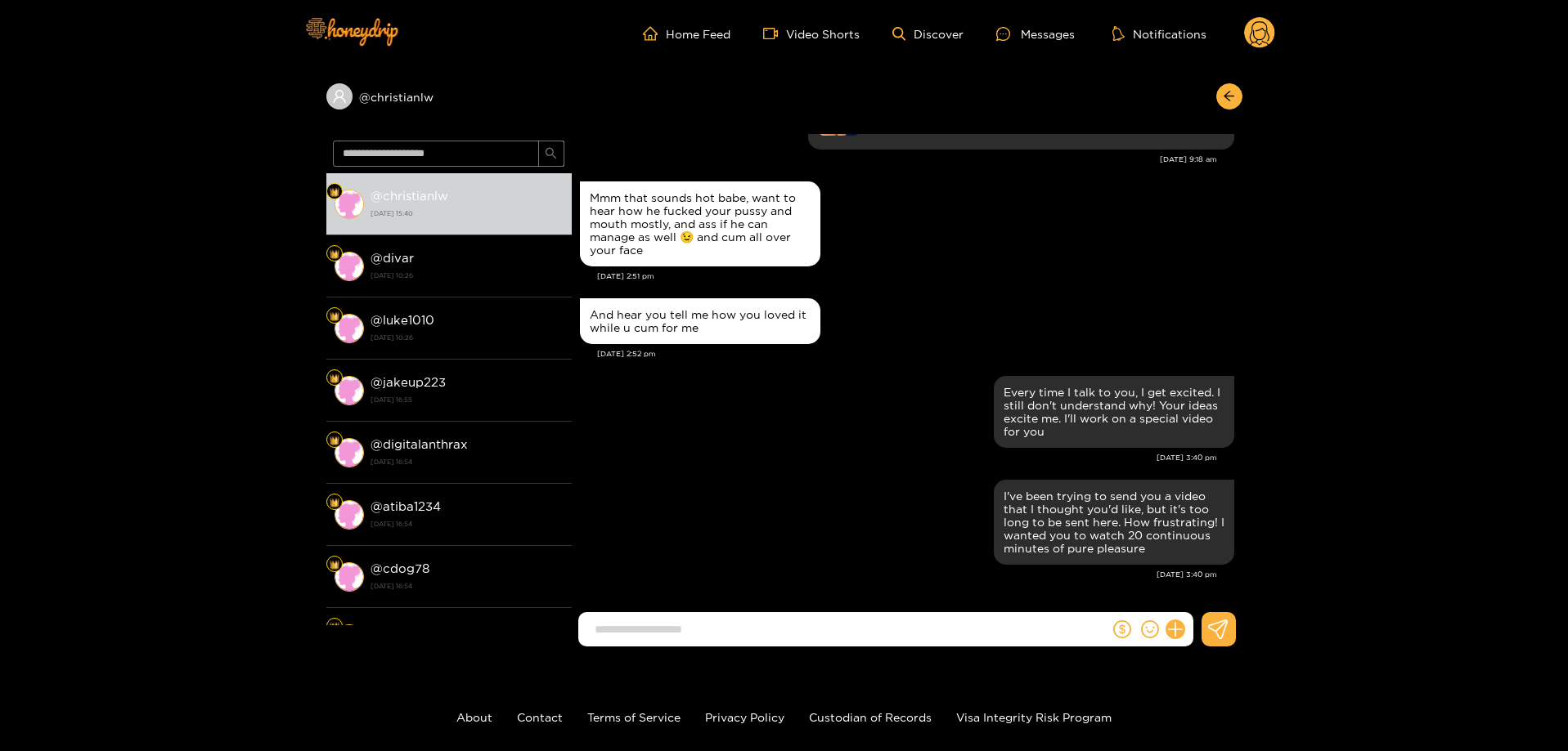
click at [1171, 640] on div at bounding box center [1150, 629] width 83 height 35
click at [1173, 632] on icon at bounding box center [1174, 629] width 19 height 19
click at [1128, 597] on icon at bounding box center [1140, 590] width 33 height 33
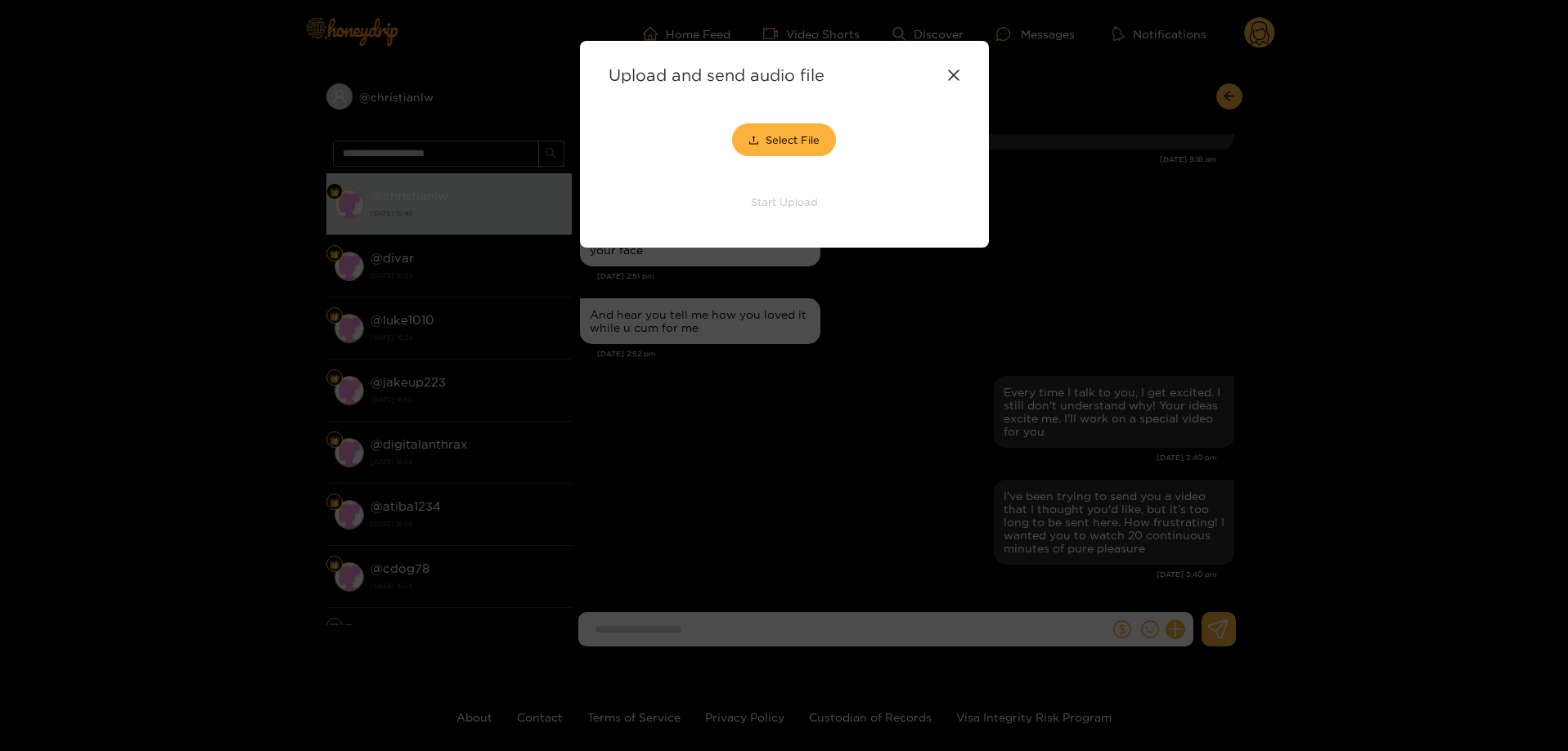
click at [958, 74] on icon at bounding box center [953, 75] width 13 height 13
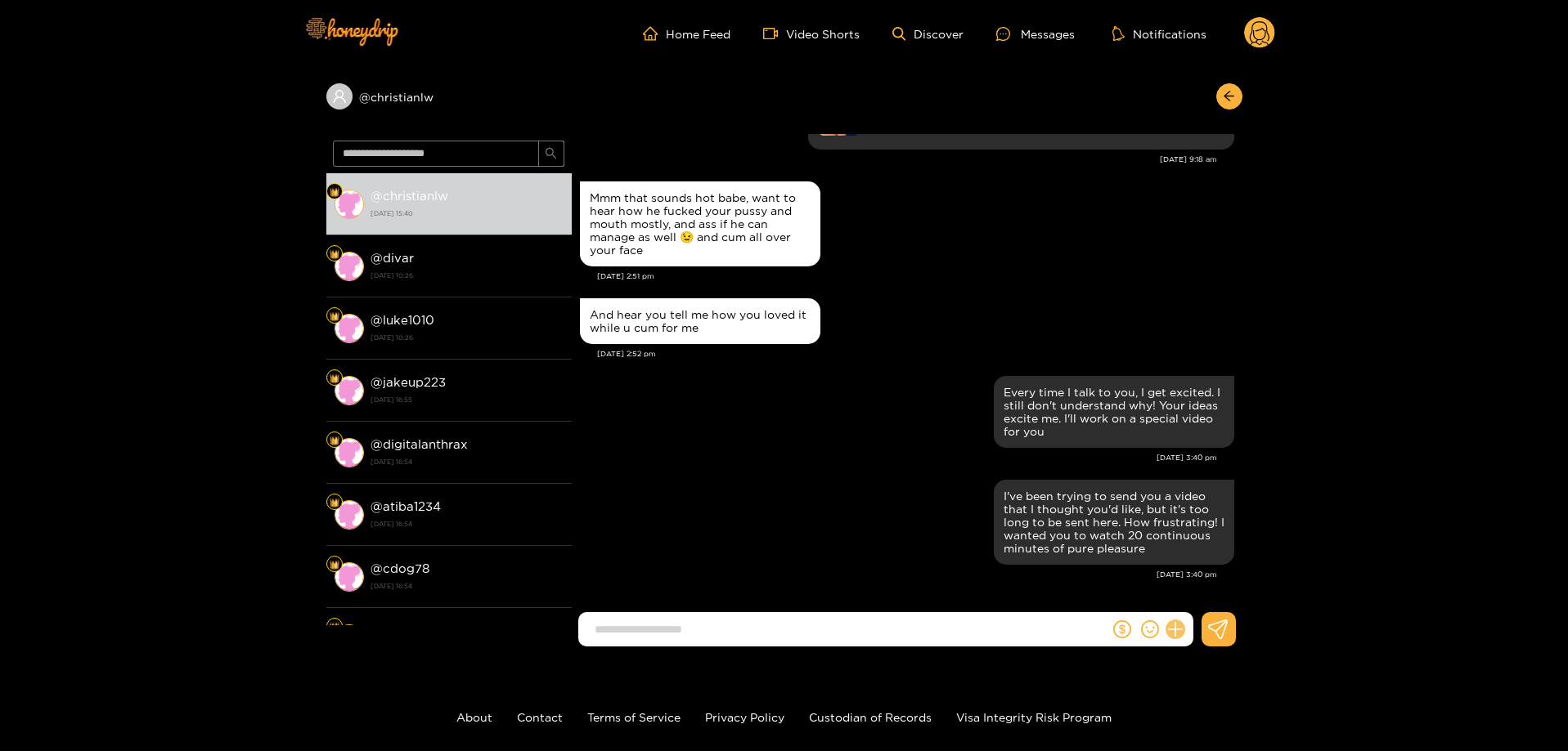
click at [1176, 633] on icon at bounding box center [1174, 629] width 19 height 19
click at [1195, 588] on button at bounding box center [1205, 590] width 58 height 37
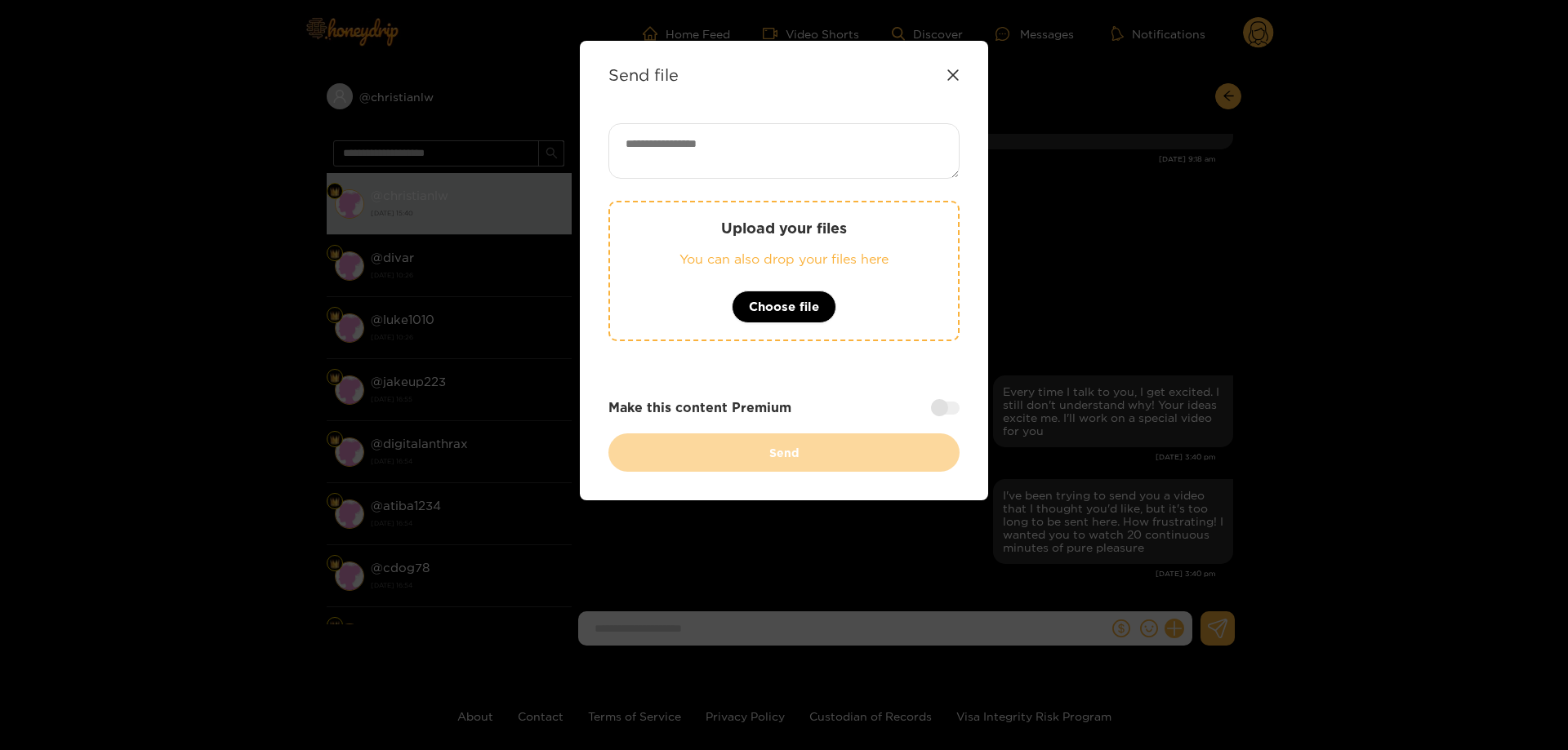
click at [802, 134] on textarea at bounding box center [784, 151] width 351 height 56
click at [796, 297] on span "Choose file" at bounding box center [784, 307] width 70 height 19
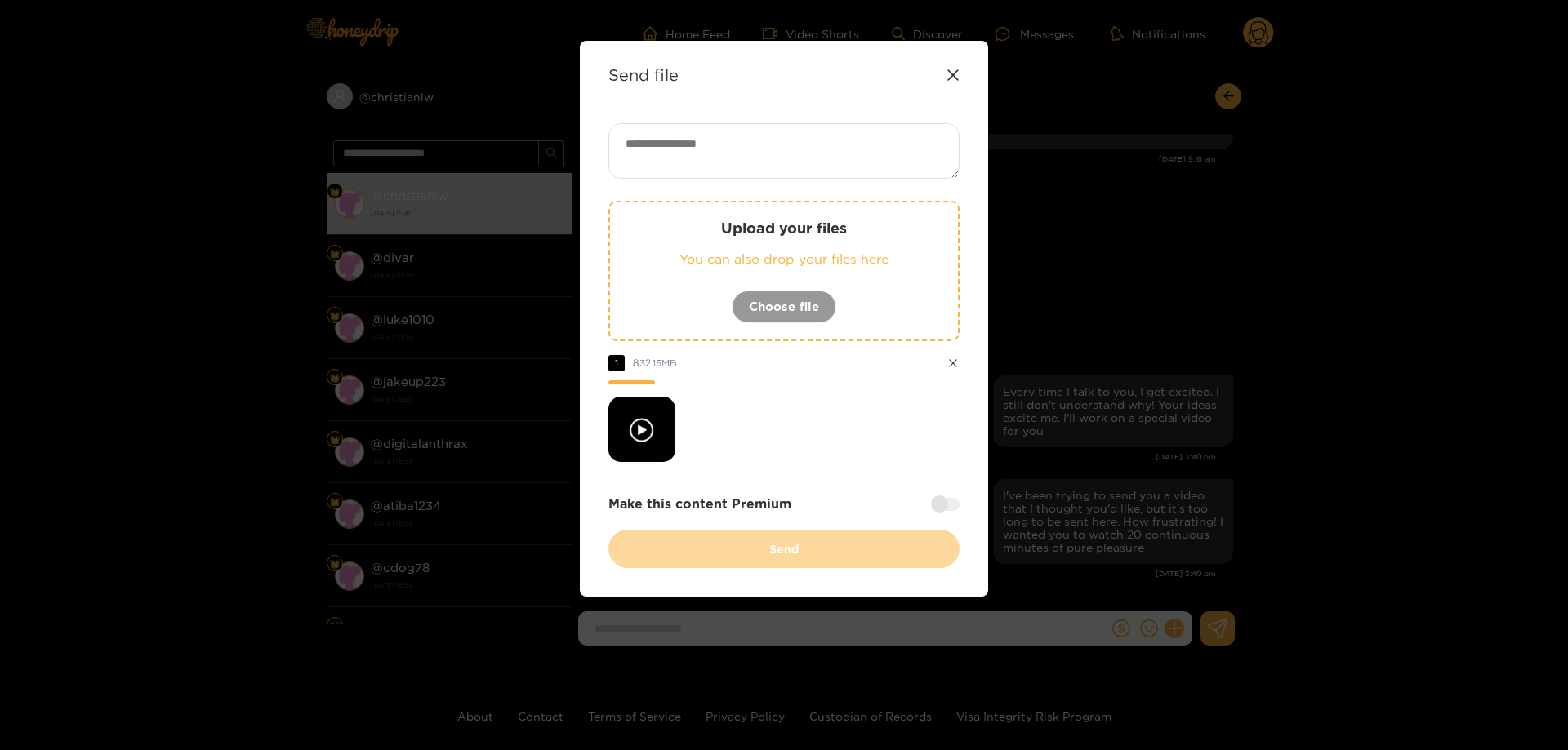
click at [953, 74] on icon at bounding box center [953, 75] width 11 height 11
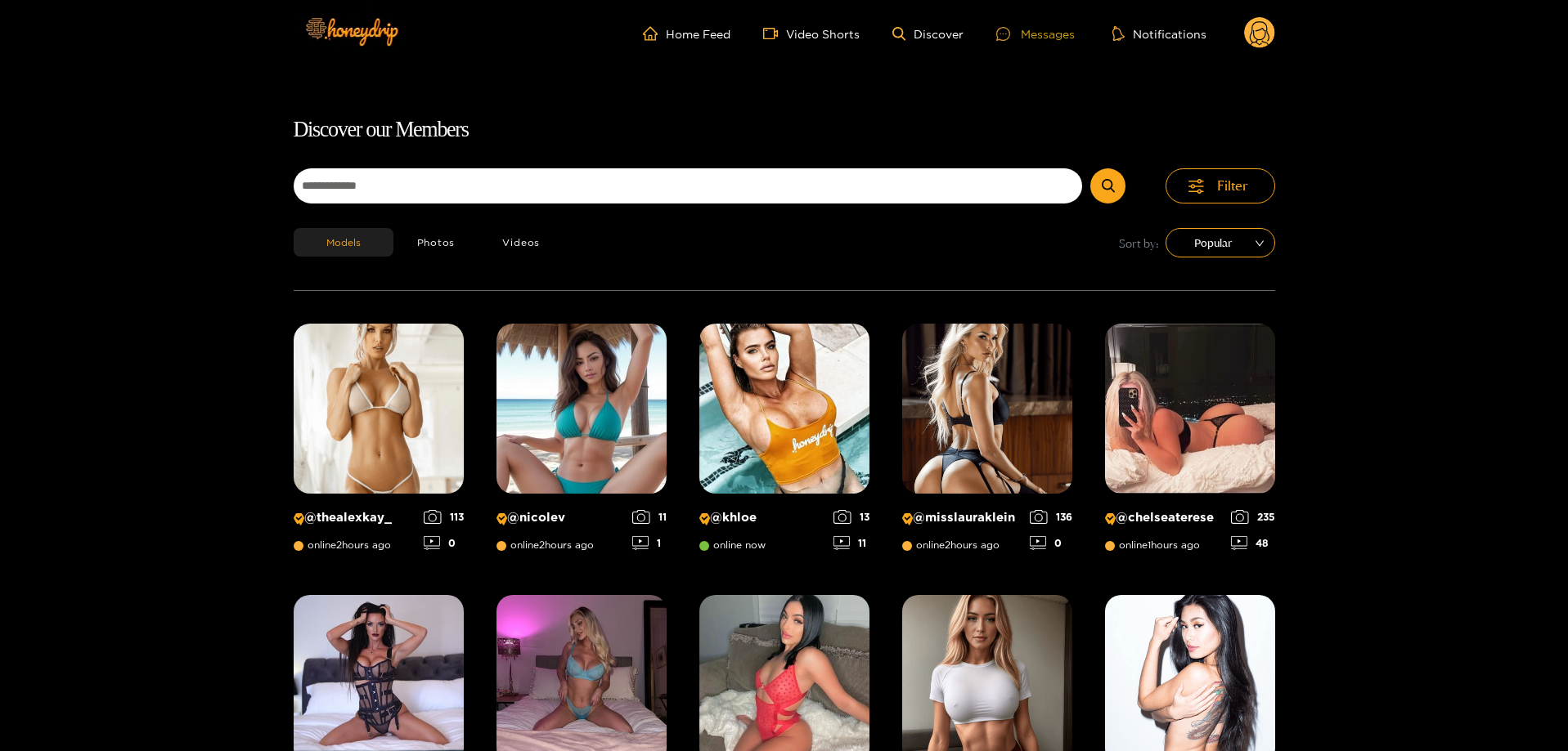
click at [1053, 33] on div "Messages" at bounding box center [1035, 34] width 79 height 19
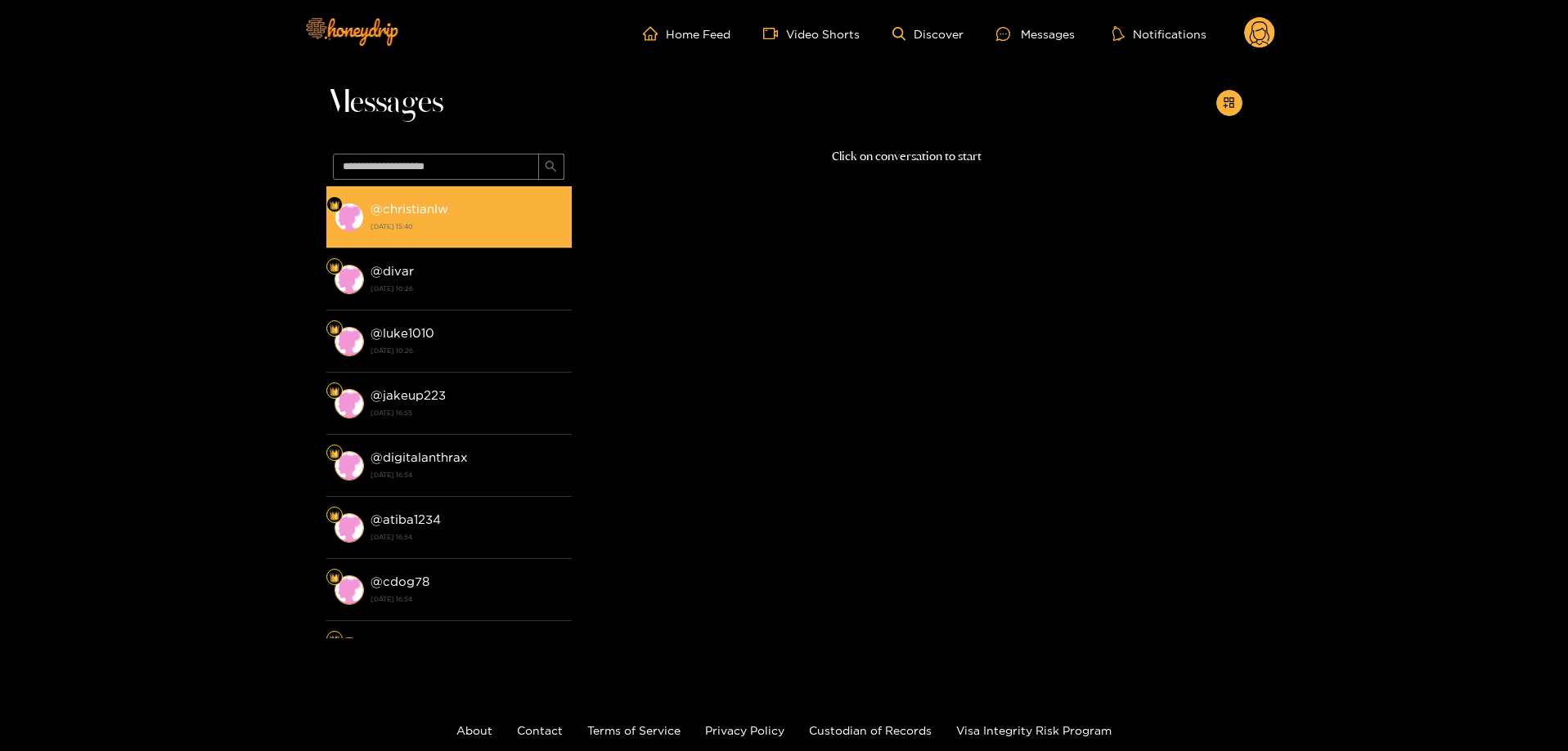
click at [421, 227] on strong "[DATE] 15:40" at bounding box center [466, 227] width 193 height 15
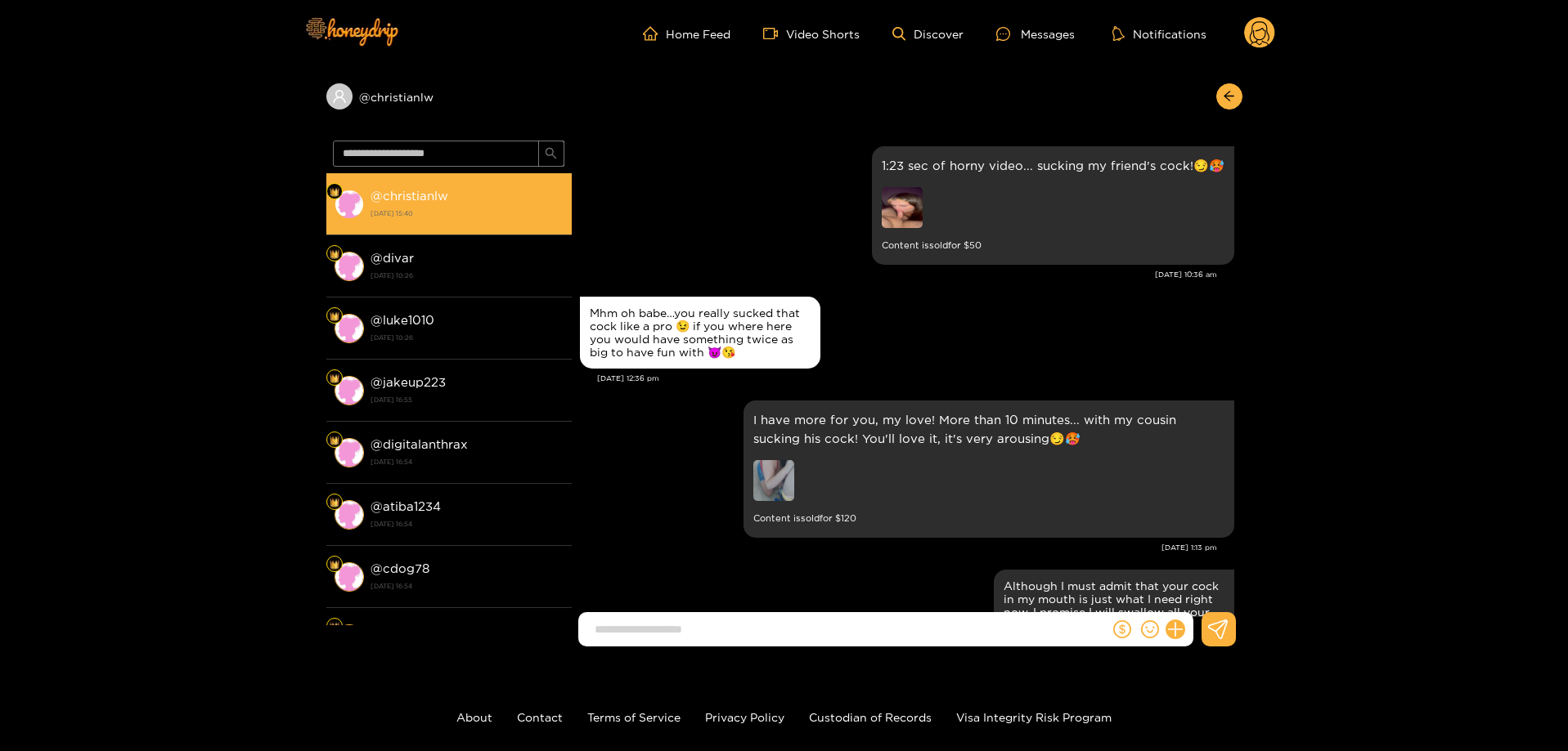
scroll to position [2433, 0]
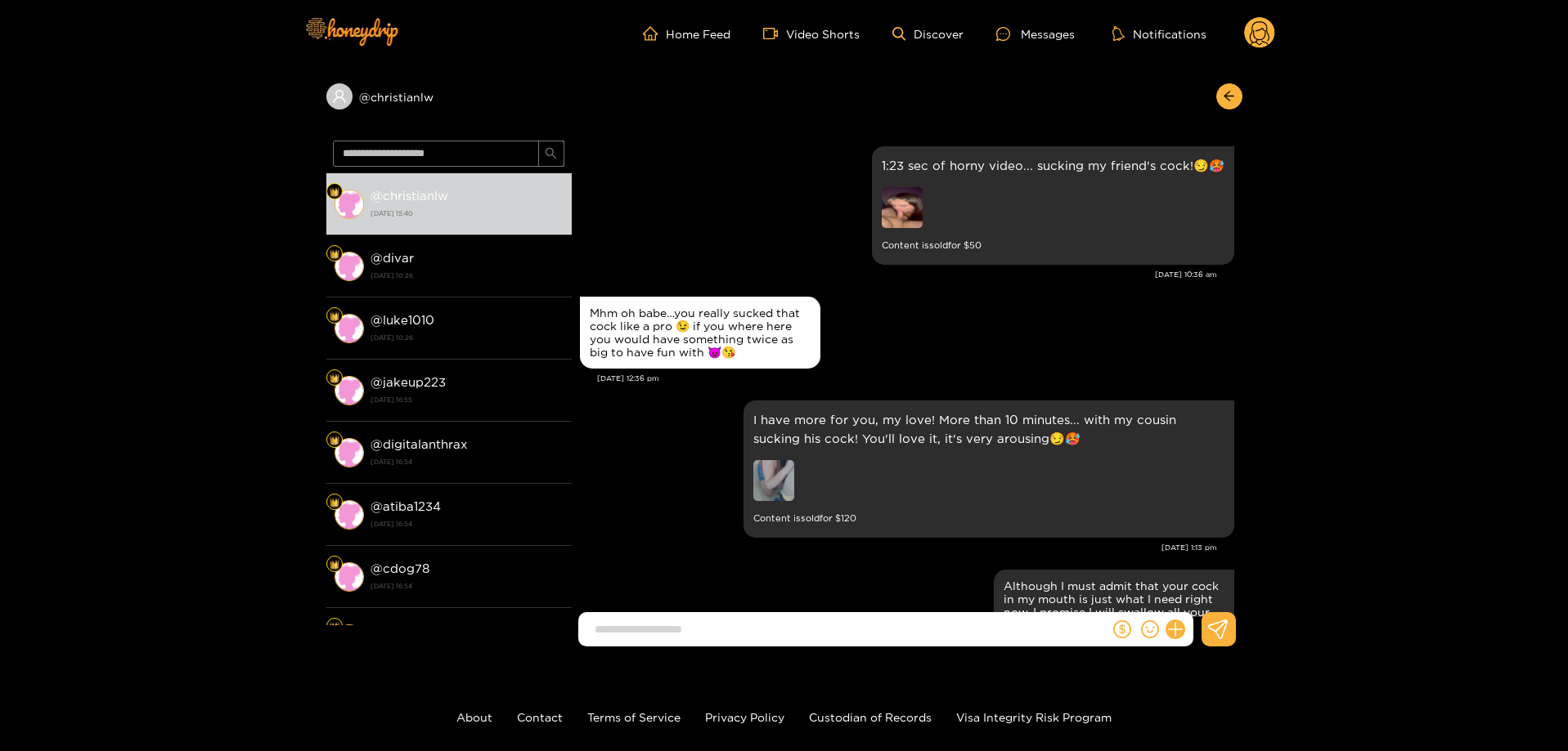
scroll to position [2433, 0]
